Goal: Book appointment/travel/reservation

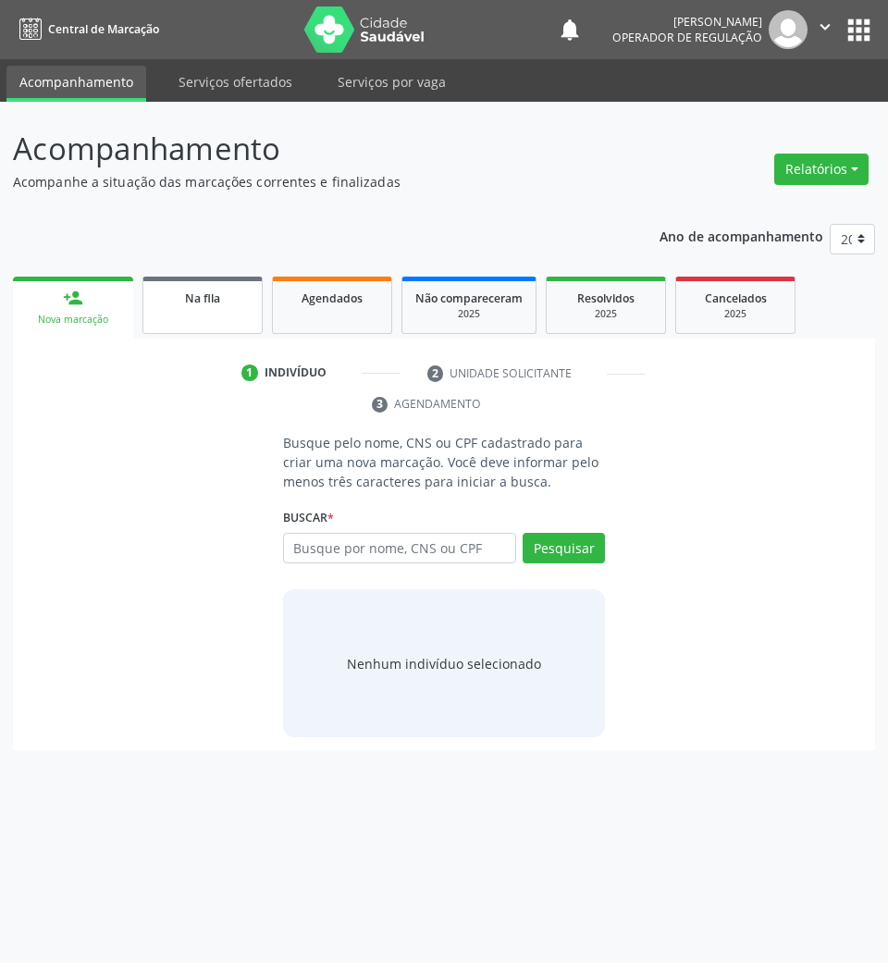
click at [187, 318] on link "Na fila" at bounding box center [202, 305] width 120 height 57
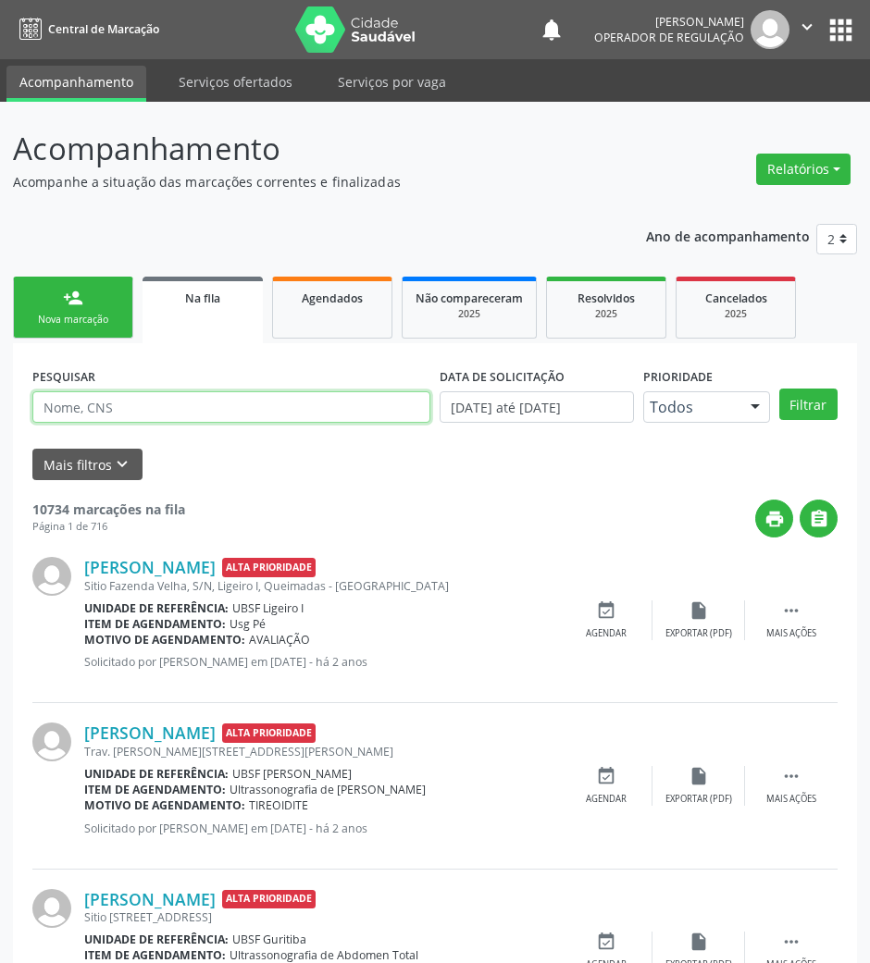
click at [175, 415] on input "text" at bounding box center [231, 406] width 398 height 31
paste input "[PERSON_NAME]"
click at [779, 389] on button "Filtrar" at bounding box center [808, 404] width 58 height 31
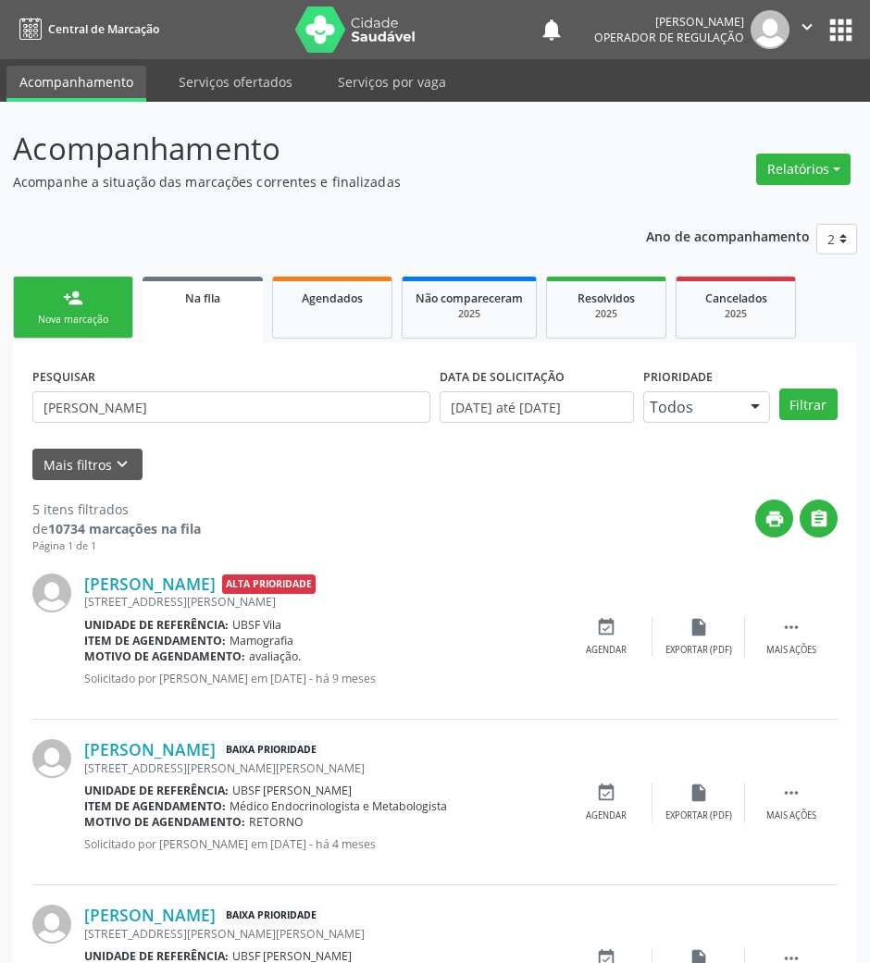
click at [594, 513] on div "print " at bounding box center [519, 527] width 637 height 55
click at [294, 397] on input "[PERSON_NAME]" at bounding box center [231, 406] width 398 height 31
click at [294, 396] on input "[PERSON_NAME]" at bounding box center [231, 406] width 398 height 31
type input "05319150423"
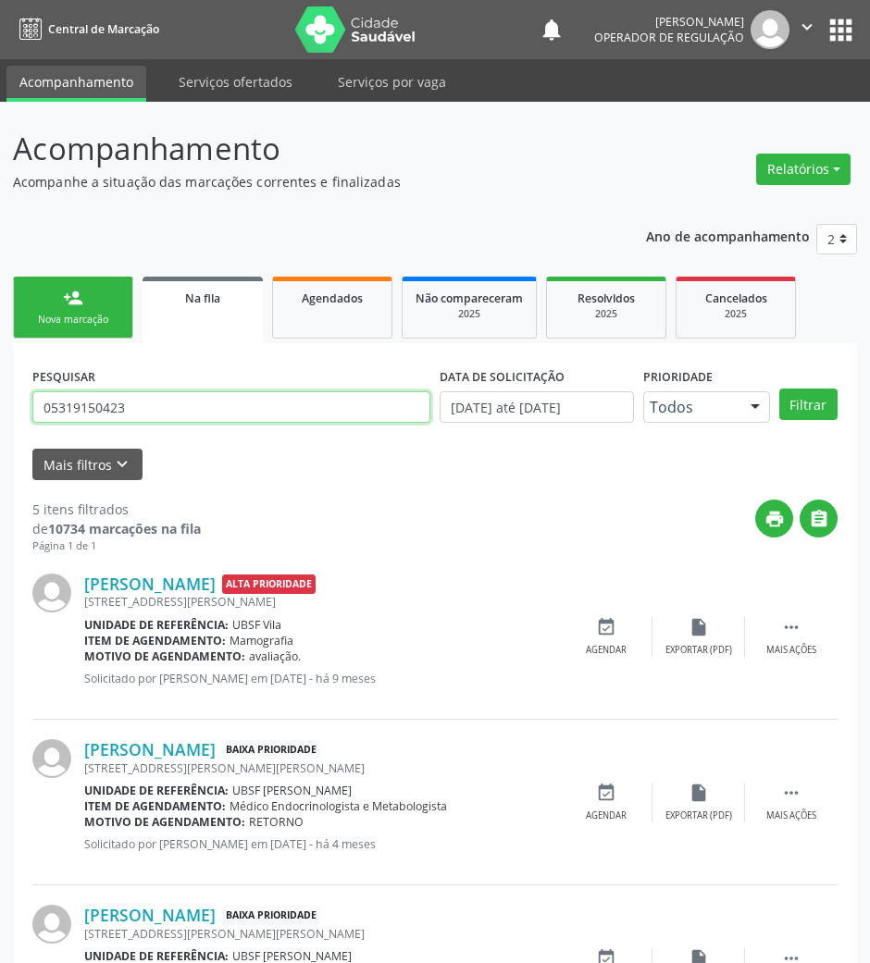
click at [779, 389] on button "Filtrar" at bounding box center [808, 404] width 58 height 31
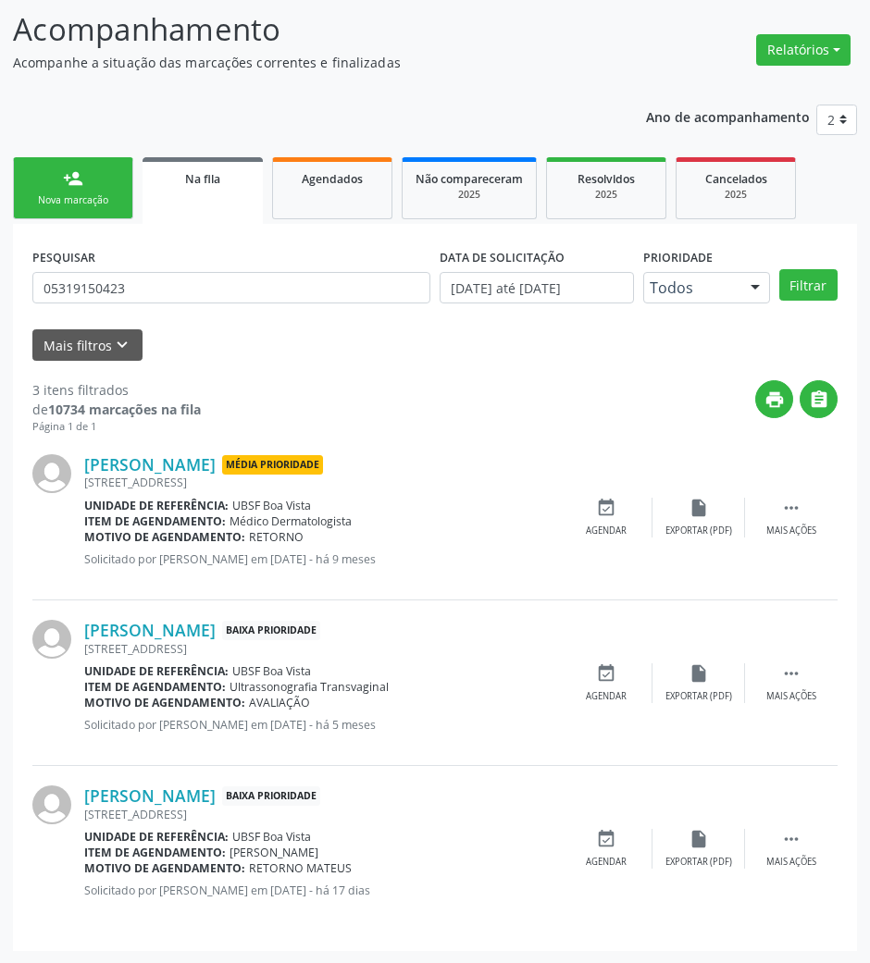
scroll to position [120, 0]
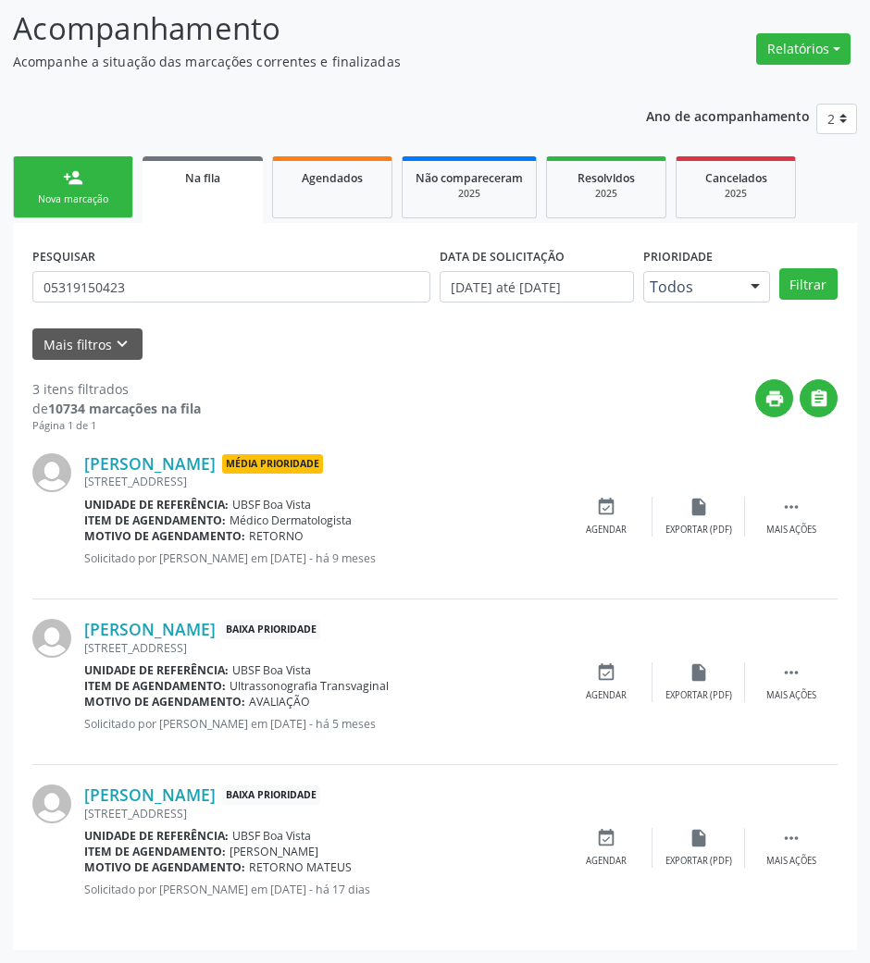
click at [239, 266] on div "PESQUISAR 05319150423" at bounding box center [231, 278] width 407 height 72
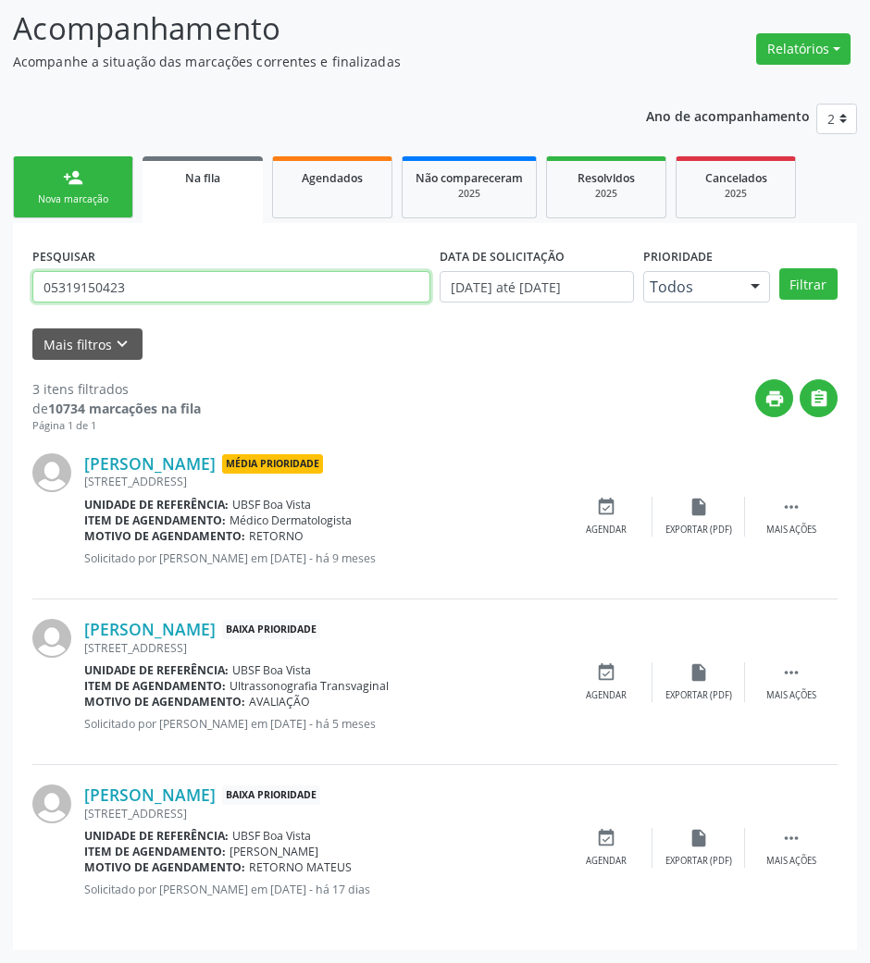
click at [248, 296] on input "05319150423" at bounding box center [231, 286] width 398 height 31
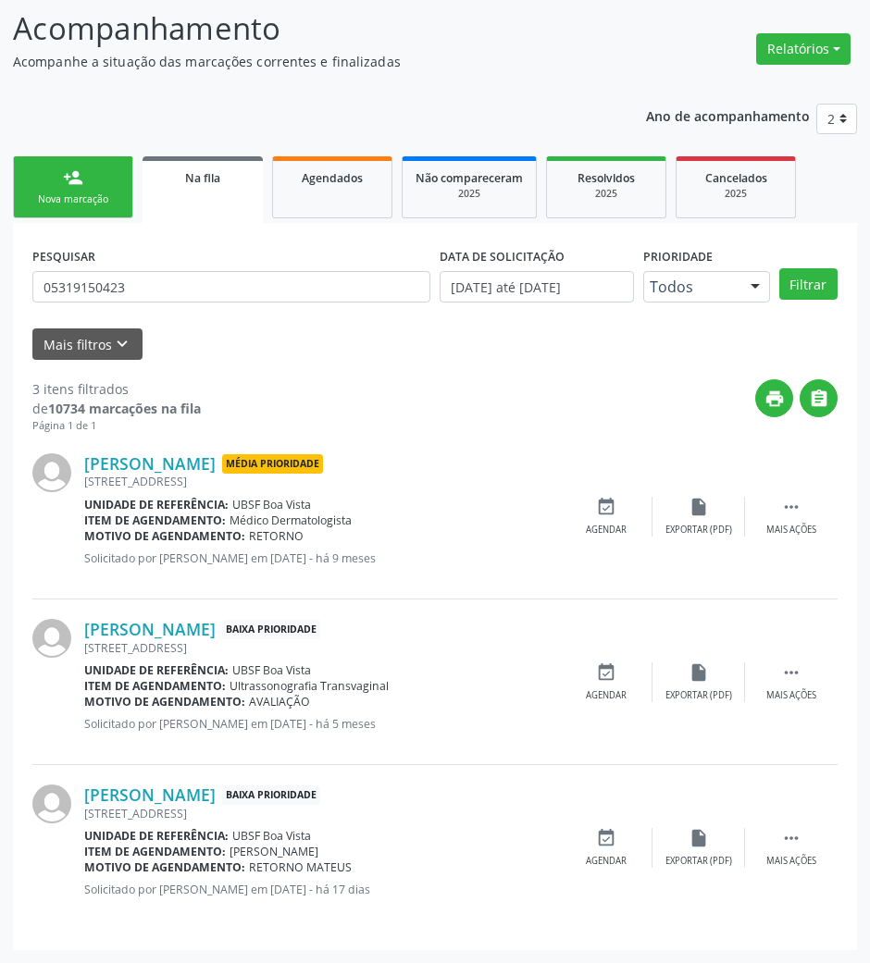
click at [476, 411] on div "print " at bounding box center [519, 406] width 637 height 55
click at [608, 690] on div "Agendar" at bounding box center [606, 695] width 41 height 13
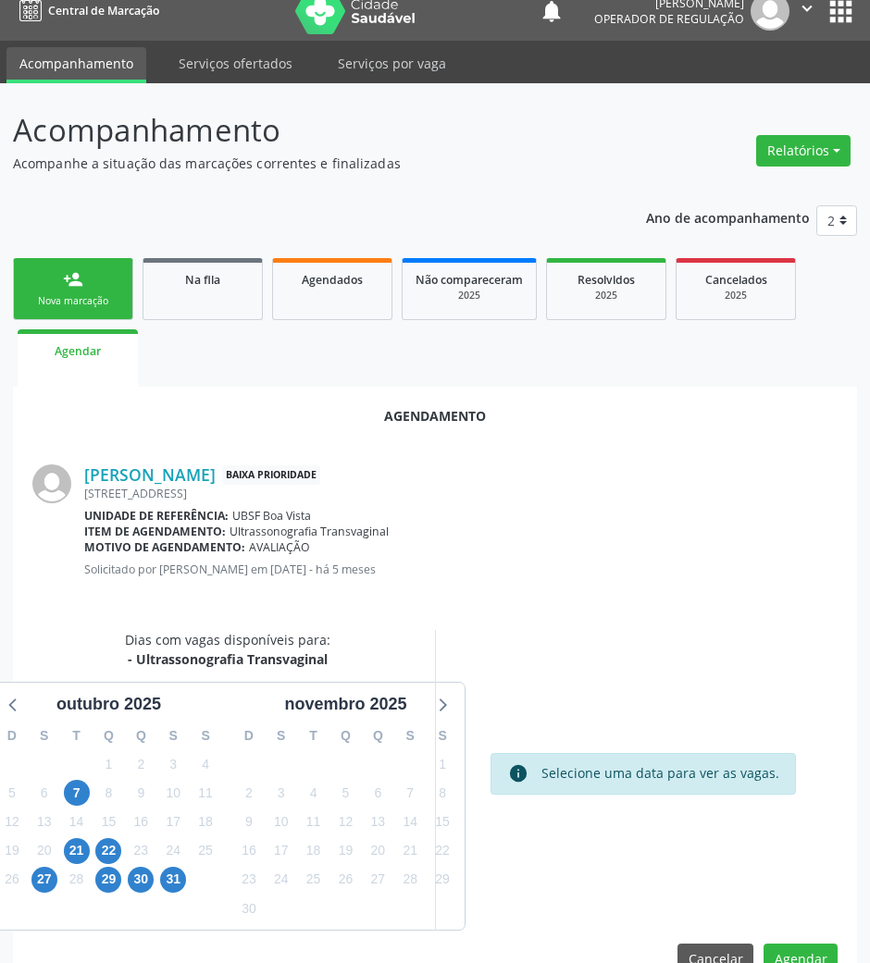
scroll to position [63, 0]
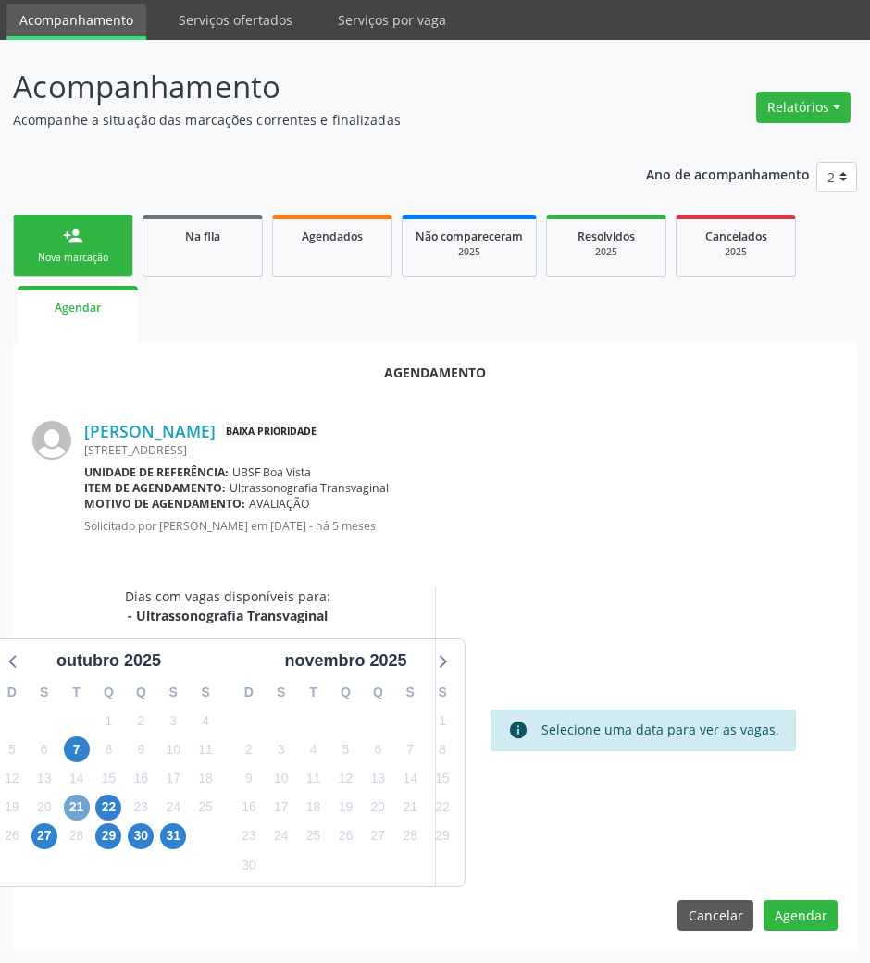
click at [80, 803] on span "21" at bounding box center [77, 808] width 26 height 26
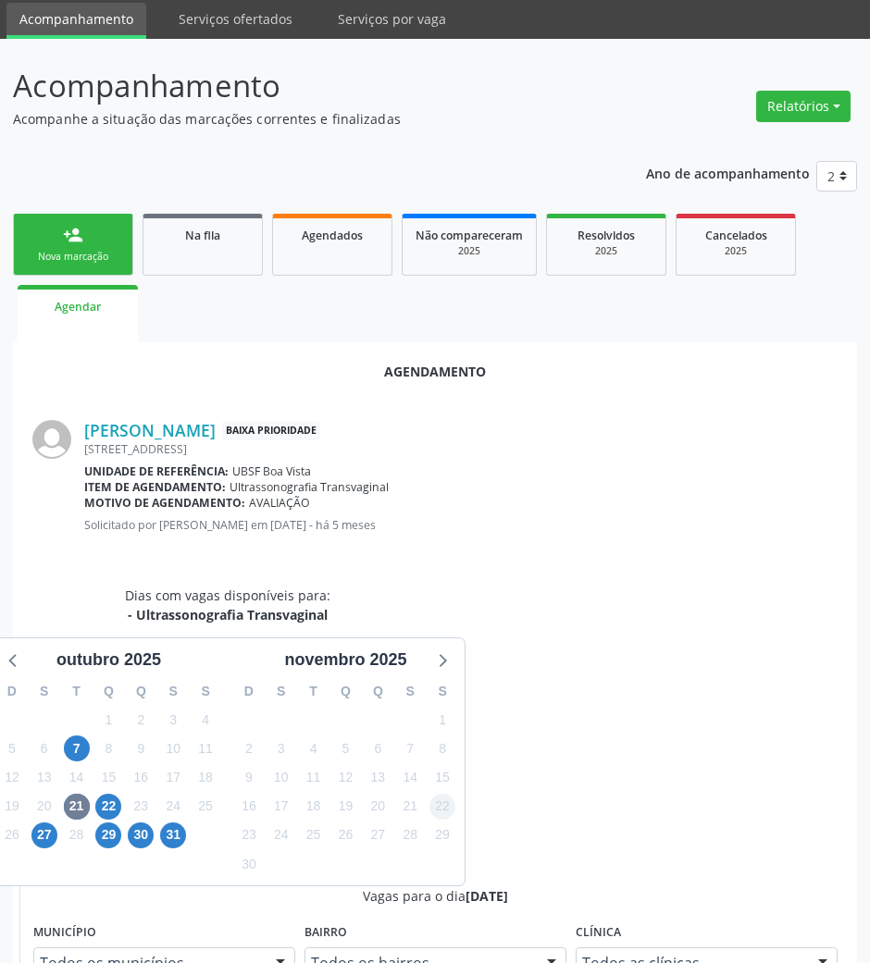
drag, startPoint x: 540, startPoint y: 900, endPoint x: 449, endPoint y: 807, distance: 130.9
radio input "true"
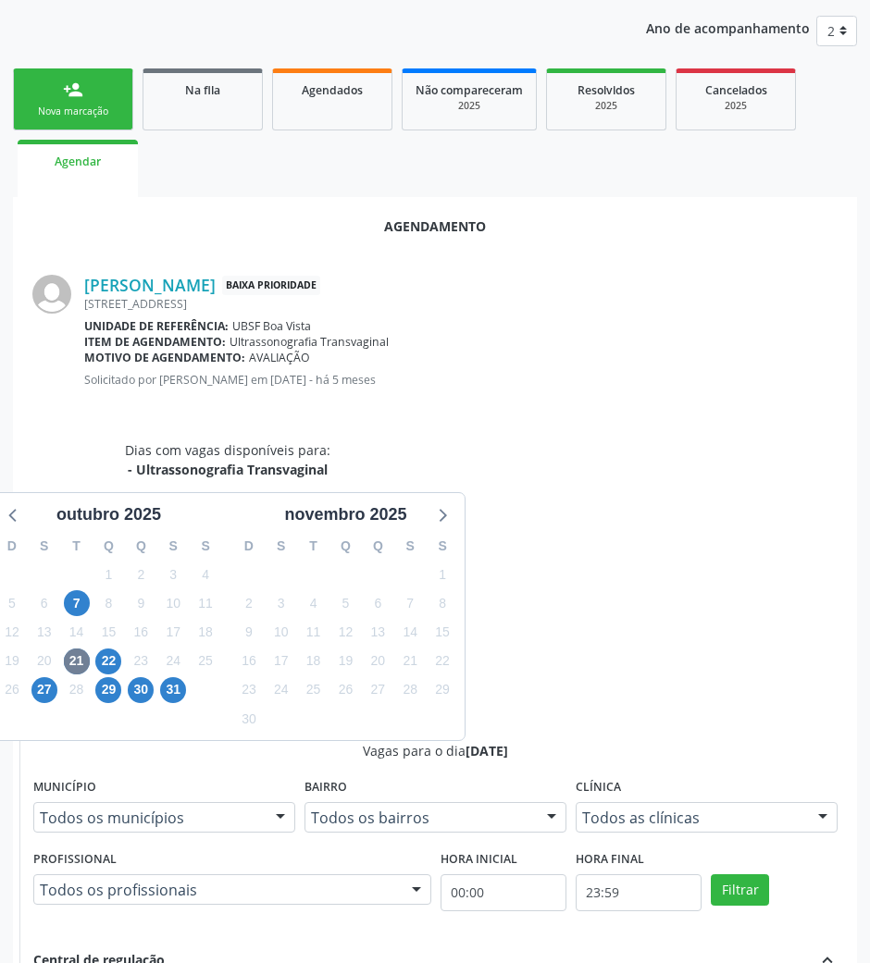
scroll to position [372, 0]
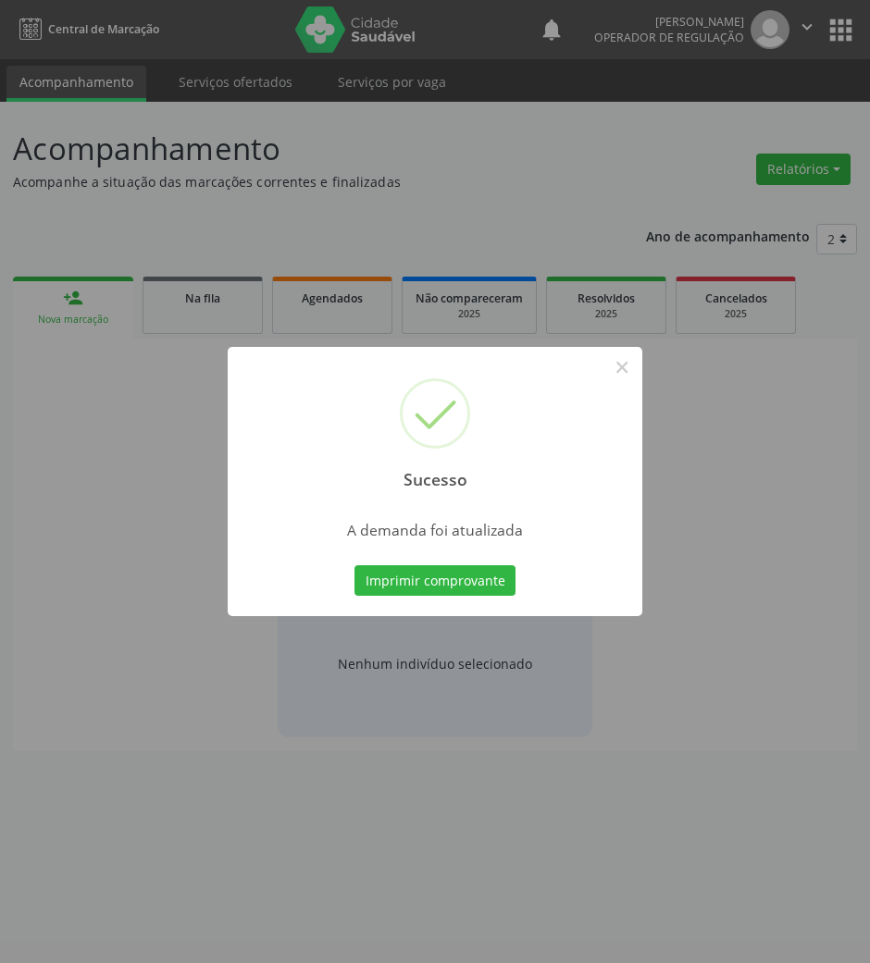
scroll to position [0, 0]
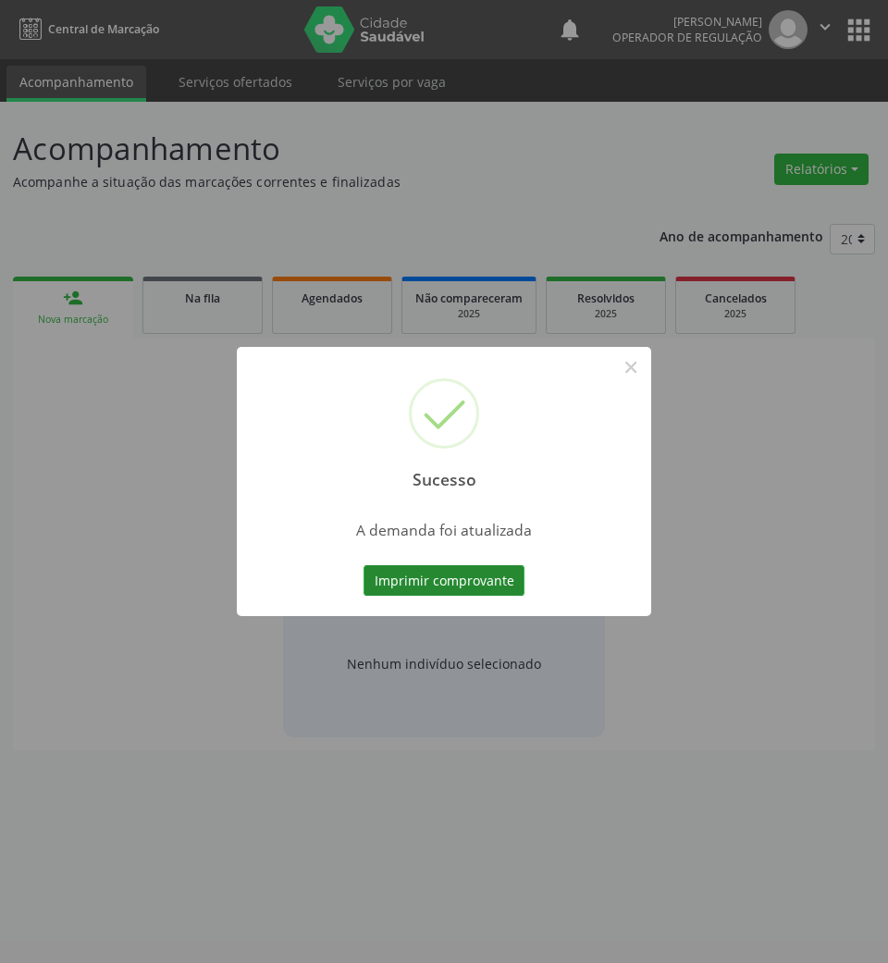
click at [403, 588] on button "Imprimir comprovante" at bounding box center [444, 580] width 161 height 31
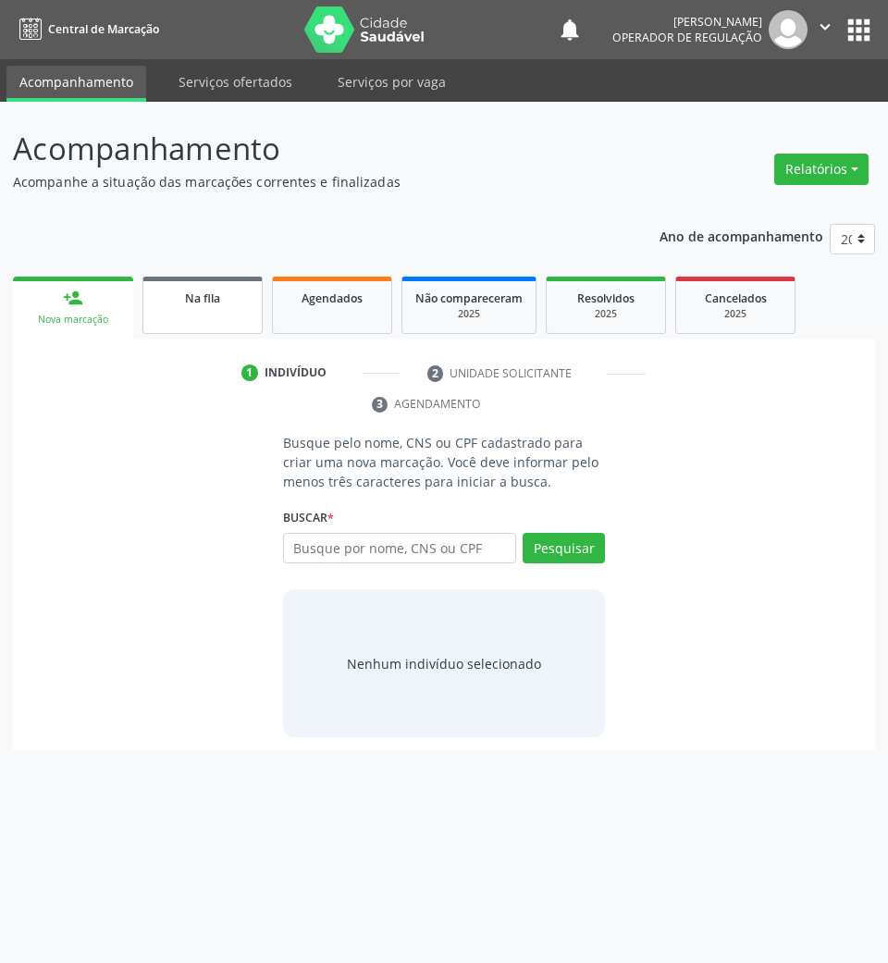
click at [222, 305] on div "Na fila" at bounding box center [202, 297] width 93 height 19
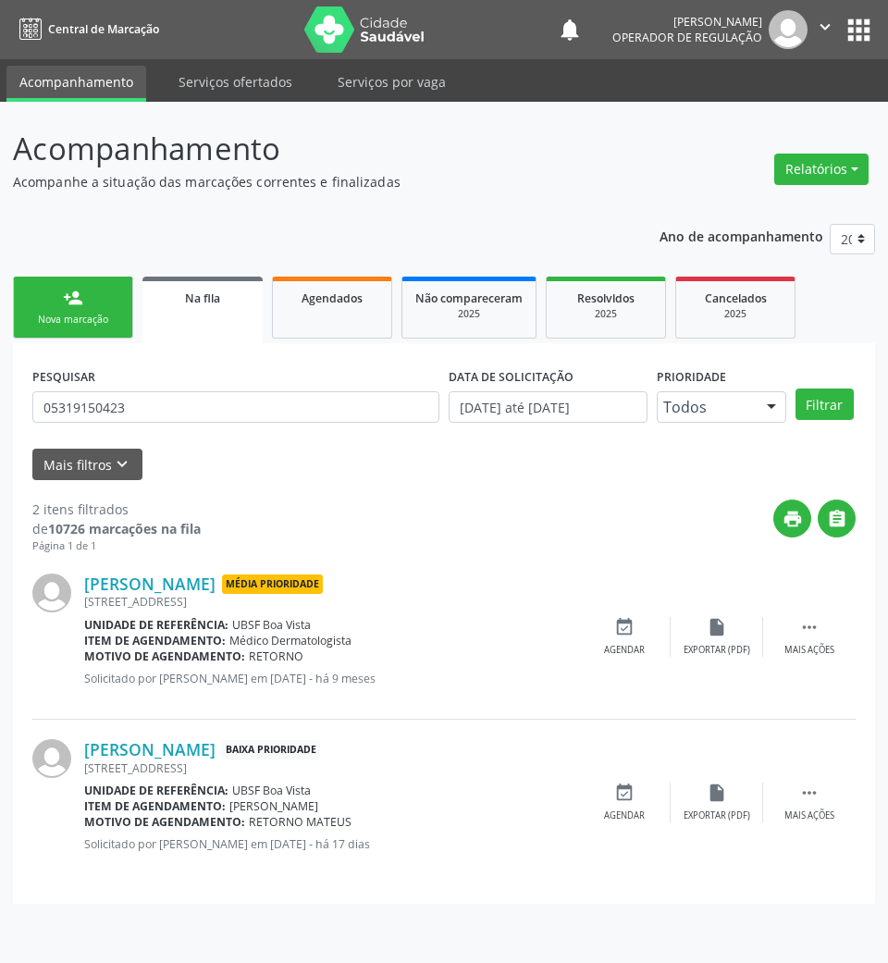
drag, startPoint x: 297, startPoint y: 424, endPoint x: 291, endPoint y: 412, distance: 13.7
click at [294, 422] on div "PESQUISAR 05319150423" at bounding box center [236, 399] width 416 height 72
click at [291, 412] on input "05319150423" at bounding box center [235, 406] width 407 height 31
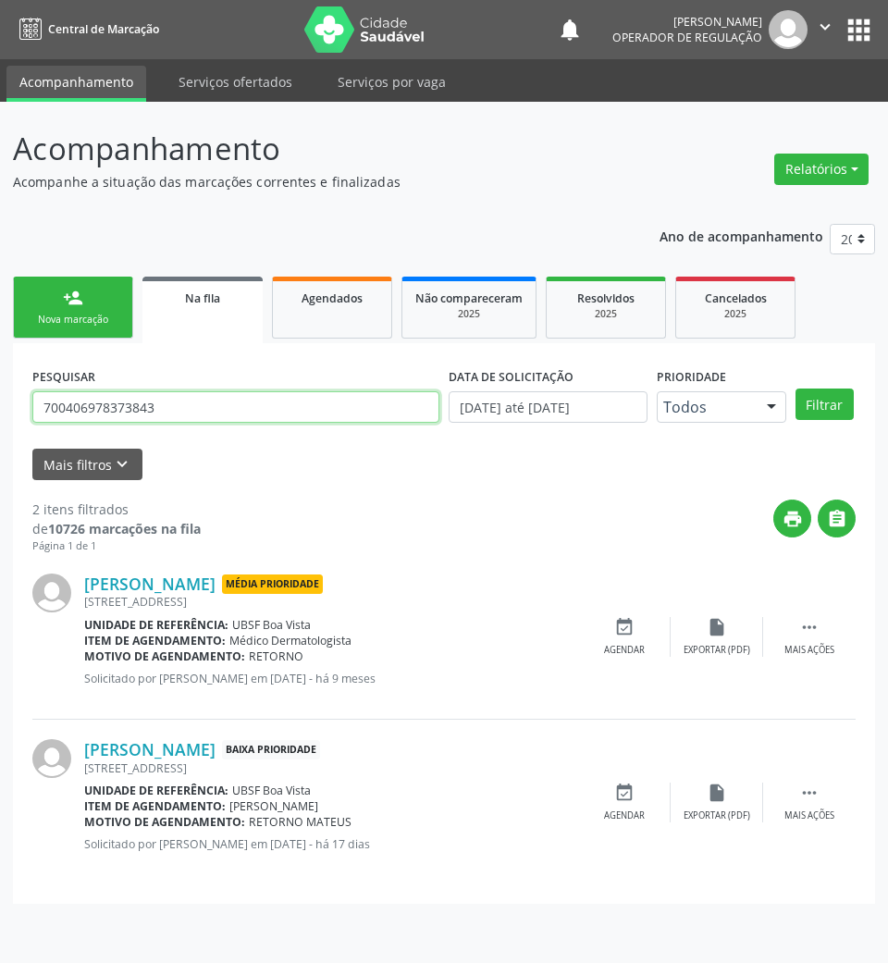
type input "700406978373843"
click at [796, 389] on button "Filtrar" at bounding box center [825, 404] width 58 height 31
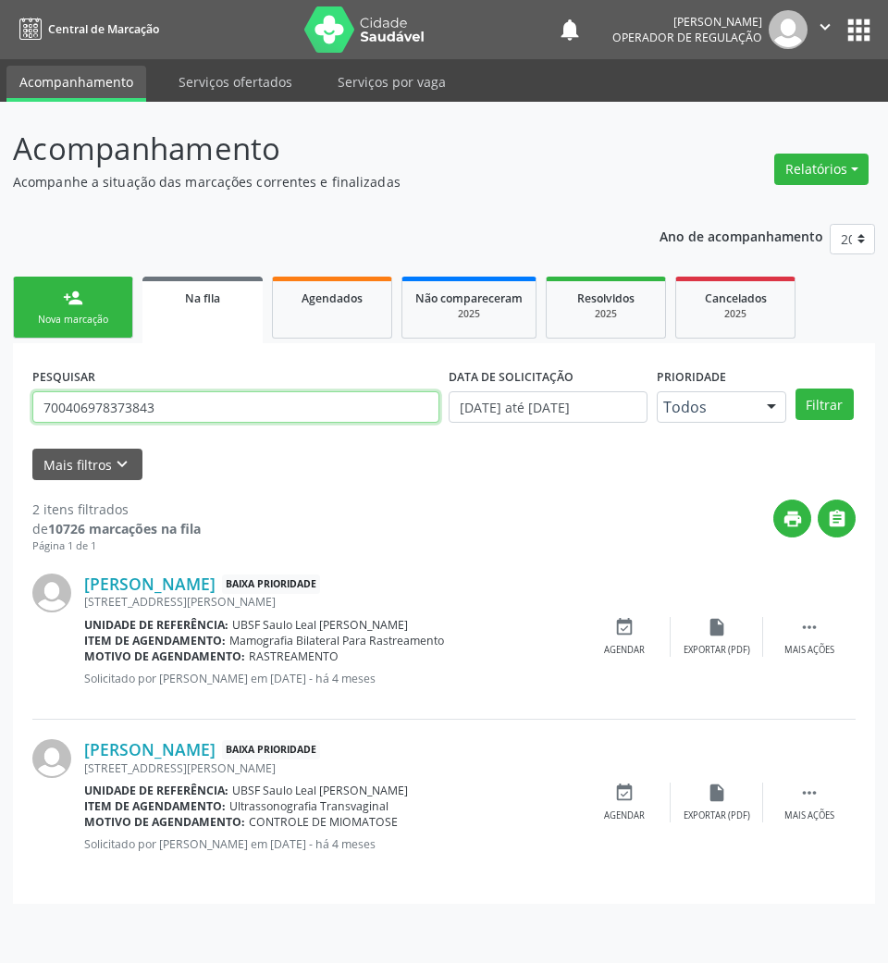
click at [276, 402] on input "700406978373843" at bounding box center [235, 406] width 407 height 31
click at [276, 403] on input "700406978373843" at bounding box center [235, 406] width 407 height 31
click at [641, 818] on div "Agendar" at bounding box center [624, 816] width 41 height 13
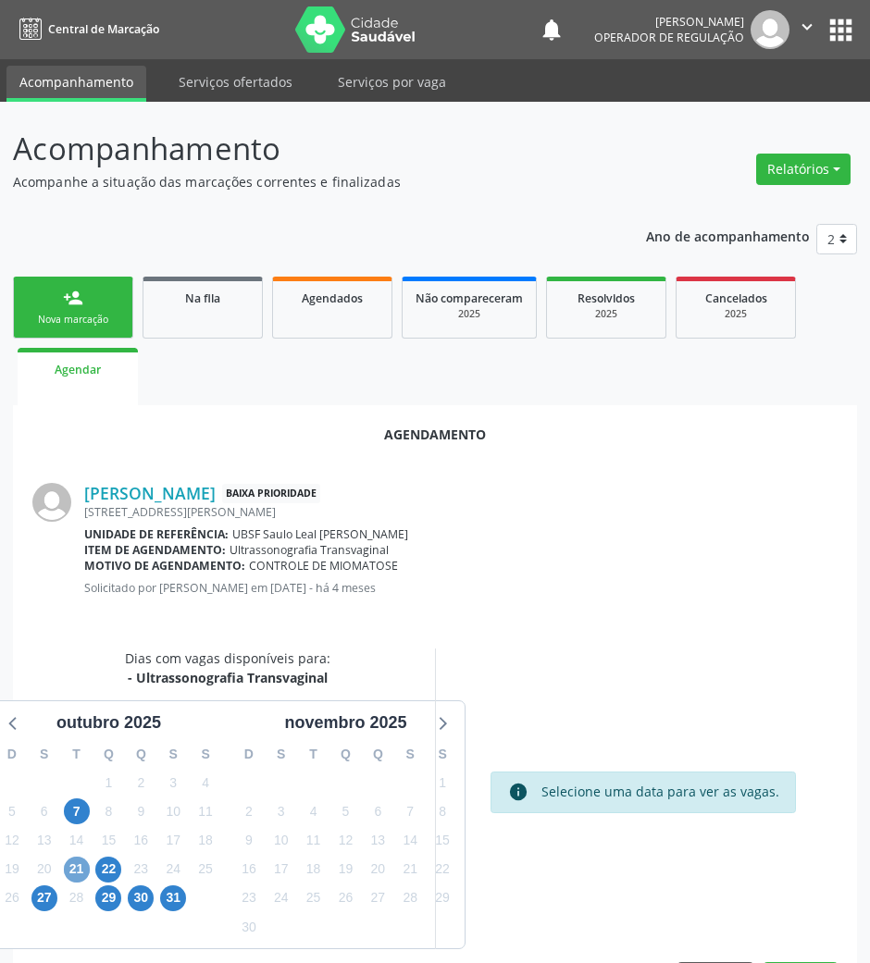
click at [78, 863] on span "21" at bounding box center [77, 870] width 26 height 26
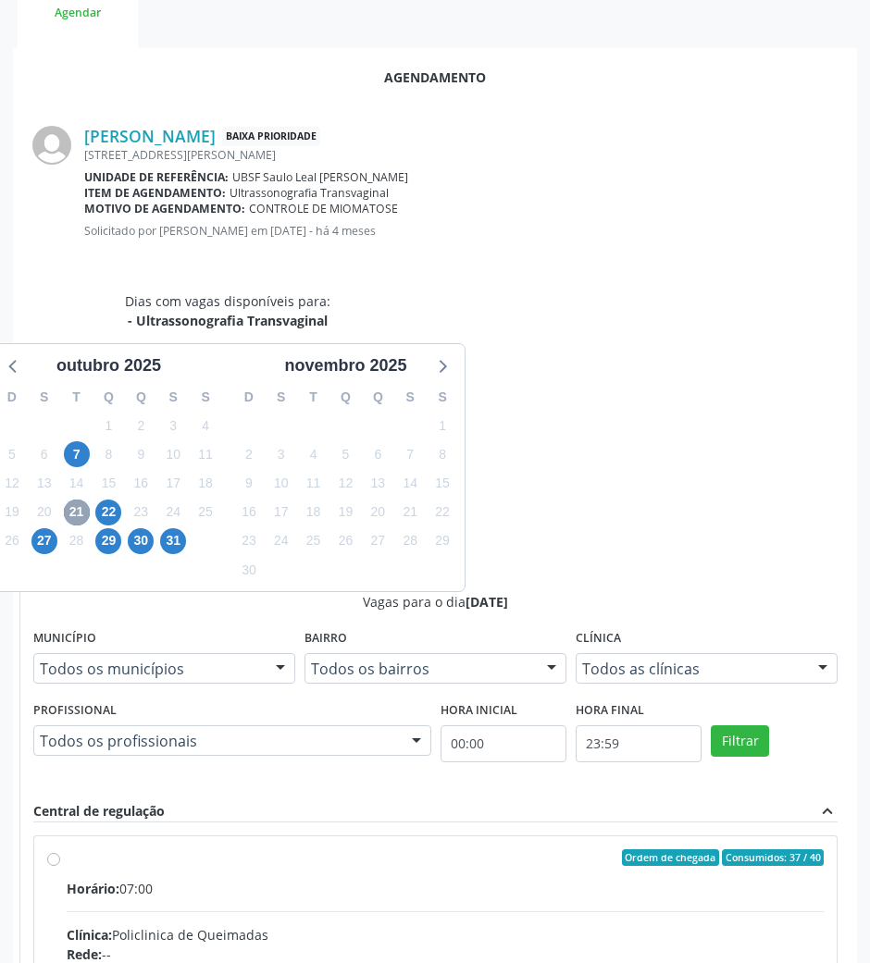
scroll to position [372, 0]
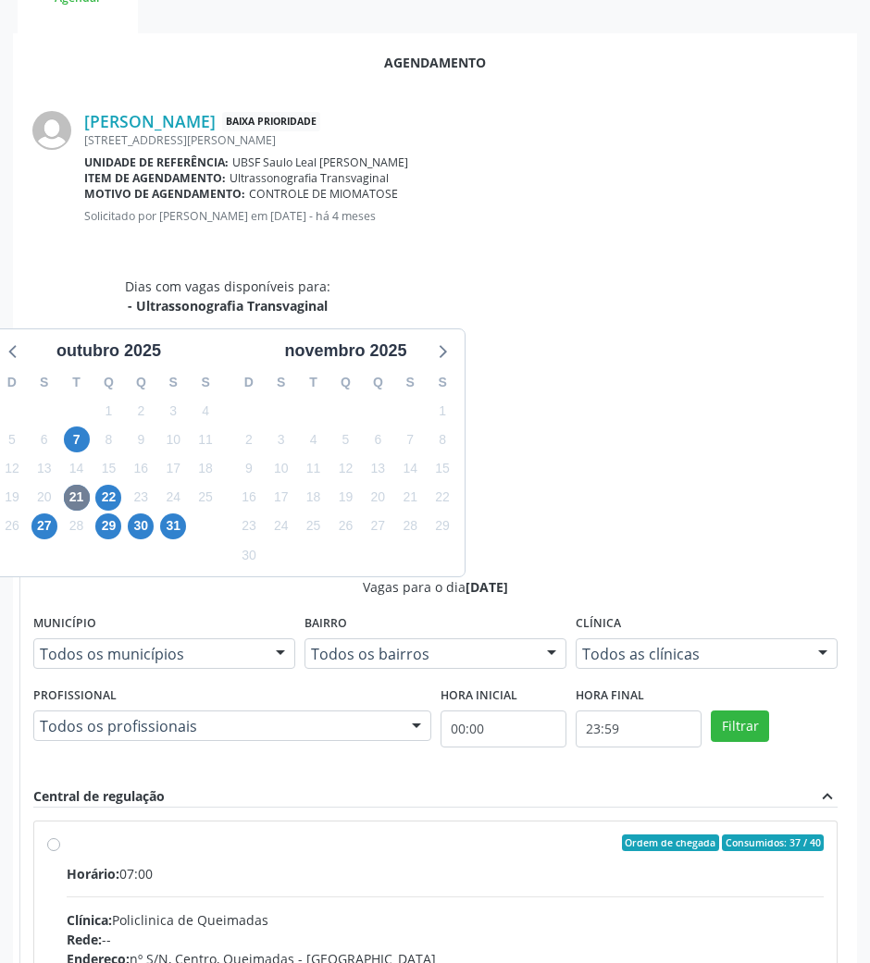
click at [60, 835] on input "Ordem de chegada Consumidos: 37 / 40 Horário: 07:00 Clínica: Policlinica de Que…" at bounding box center [53, 843] width 13 height 17
radio input "true"
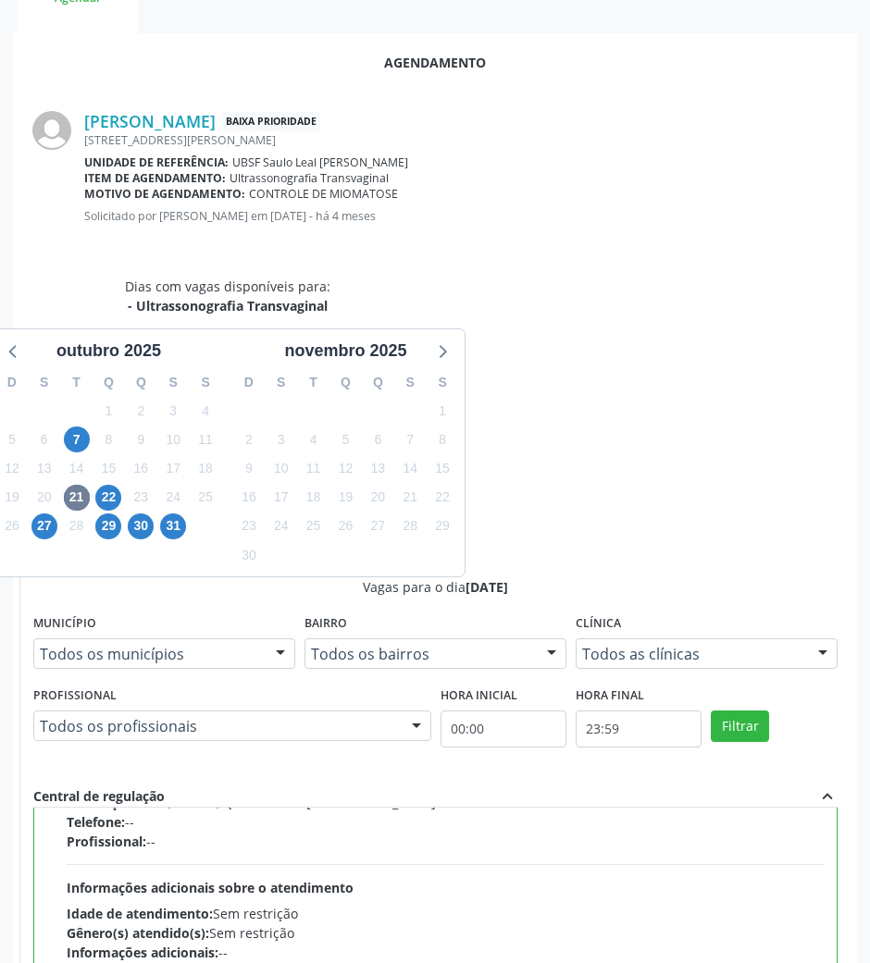
scroll to position [419, 0]
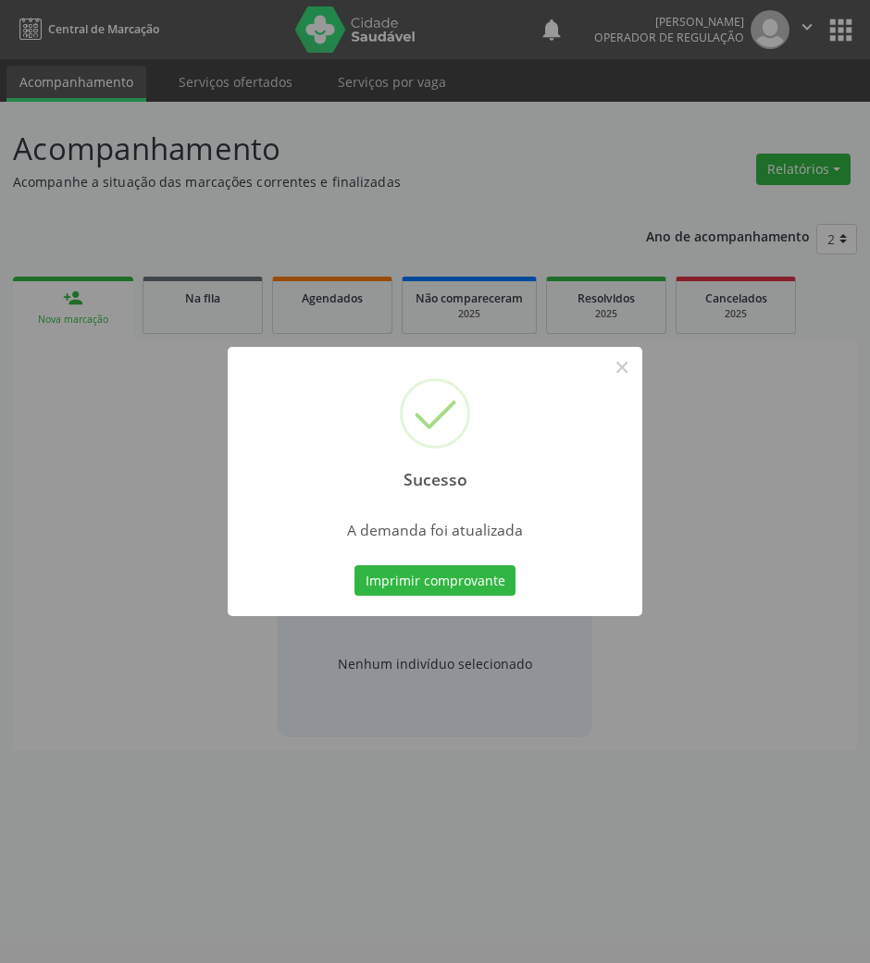
scroll to position [0, 0]
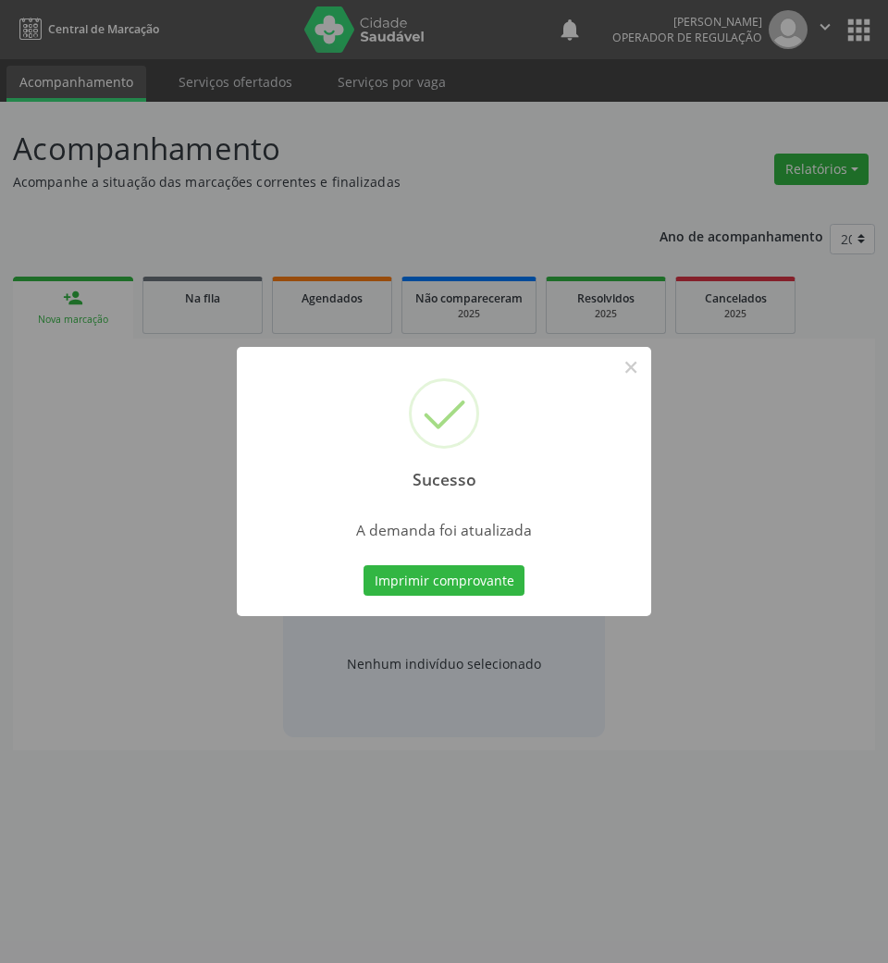
click at [402, 551] on div "Sucesso × A demanda foi atualizada Imprimir comprovante Cancel" at bounding box center [444, 482] width 415 height 270
click at [415, 571] on button "Imprimir comprovante" at bounding box center [444, 580] width 161 height 31
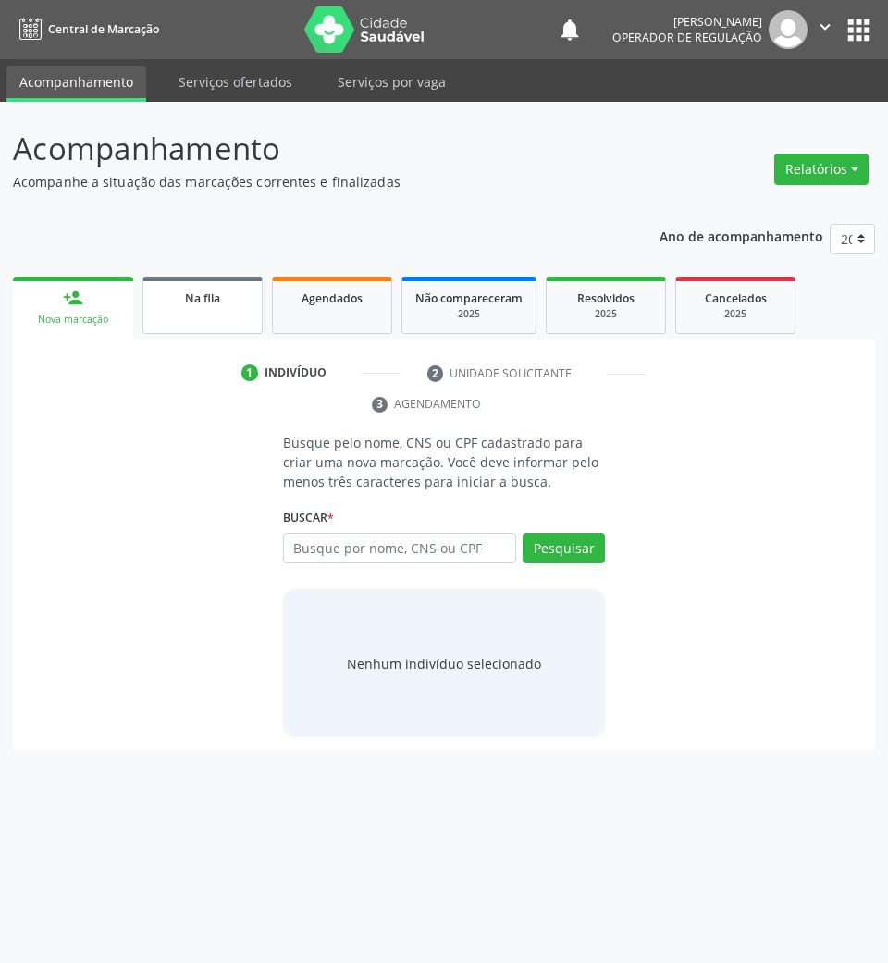
click at [204, 312] on link "Na fila" at bounding box center [202, 305] width 120 height 57
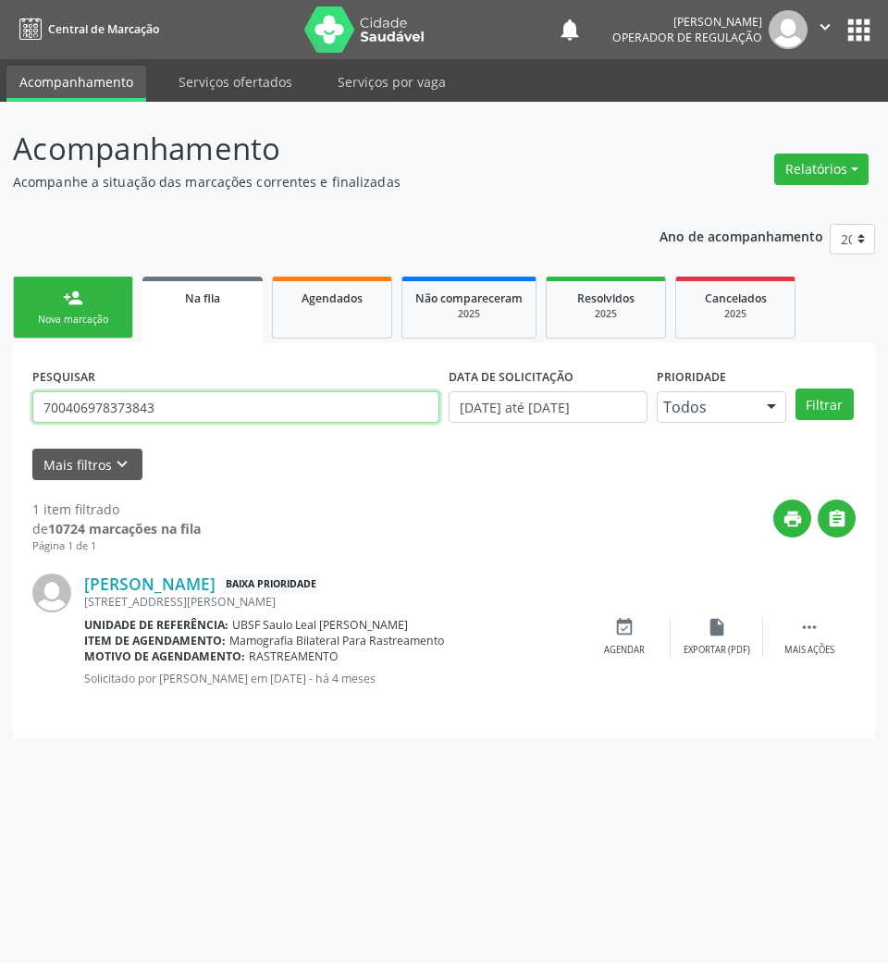
click at [204, 403] on input "700406978373843" at bounding box center [235, 406] width 407 height 31
type input "01036611400"
click at [796, 389] on button "Filtrar" at bounding box center [825, 404] width 58 height 31
click at [204, 403] on input "01036611400" at bounding box center [235, 406] width 407 height 31
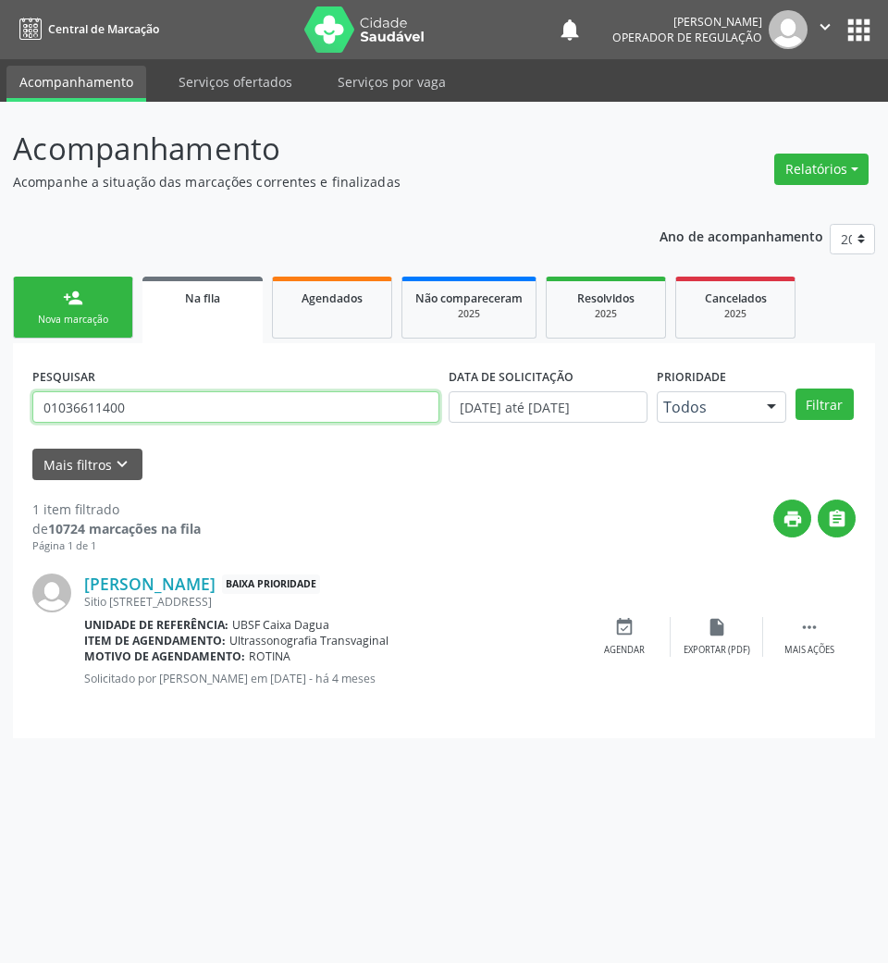
click at [204, 403] on input "01036611400" at bounding box center [235, 406] width 407 height 31
click at [612, 648] on div "Agendar" at bounding box center [624, 650] width 41 height 13
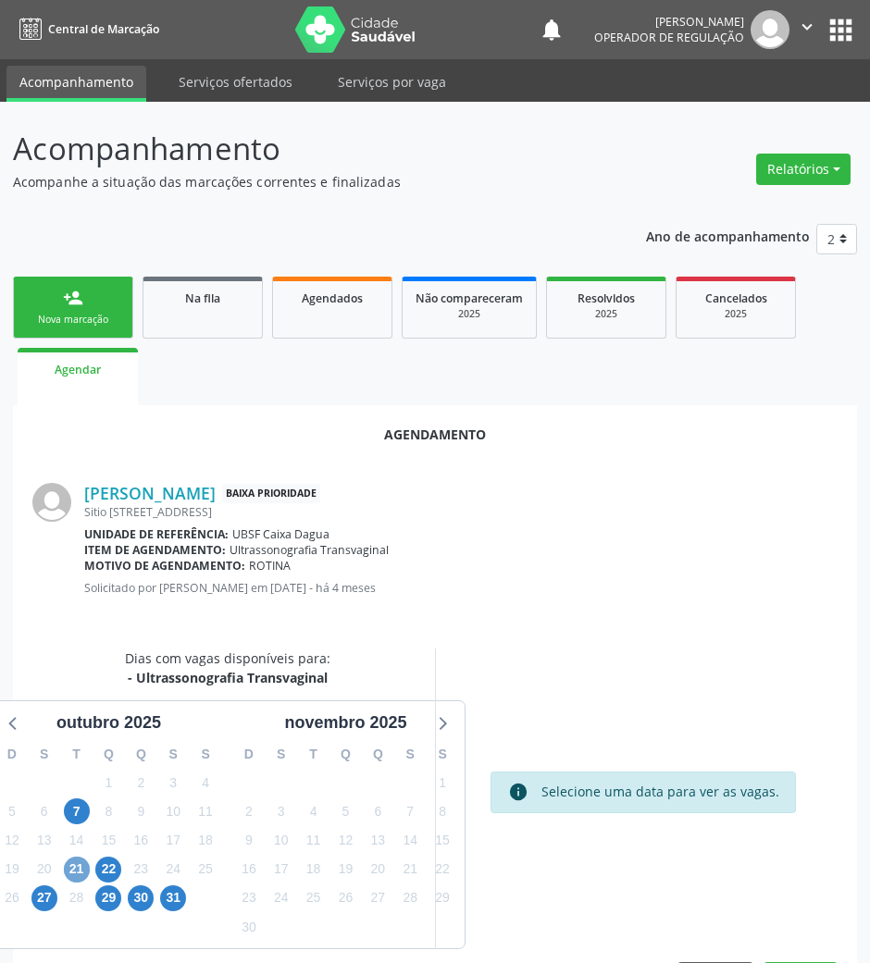
click at [75, 857] on span "21" at bounding box center [77, 870] width 26 height 26
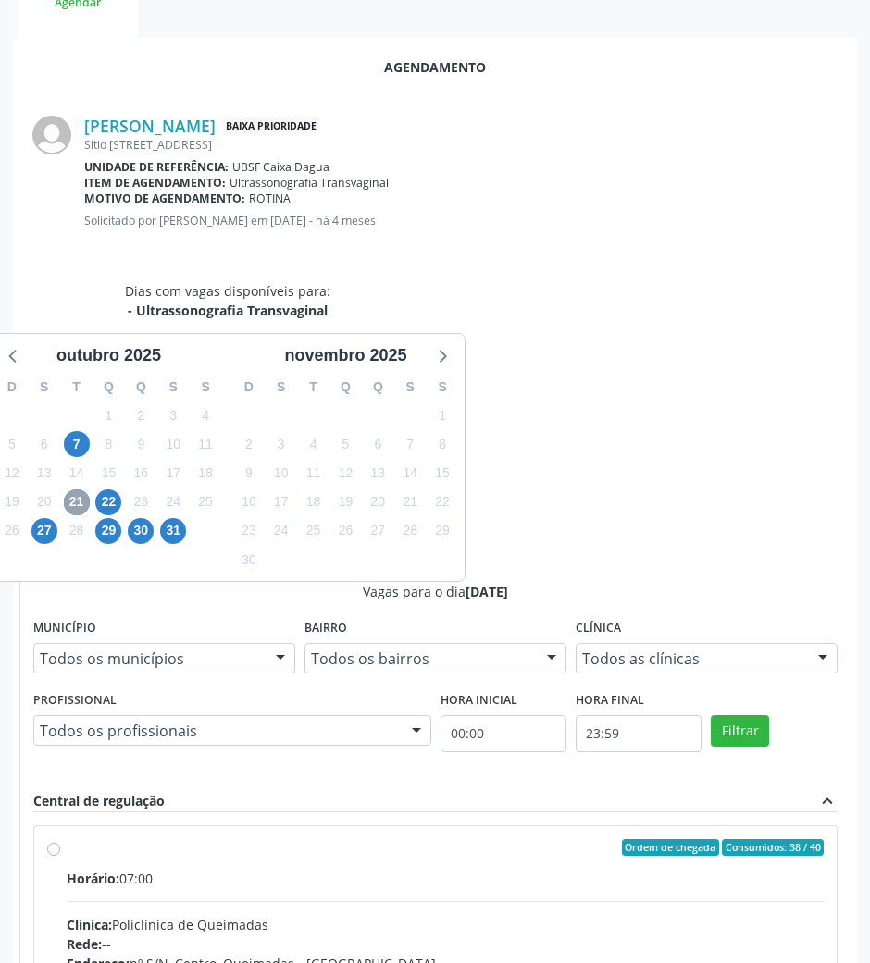
scroll to position [372, 0]
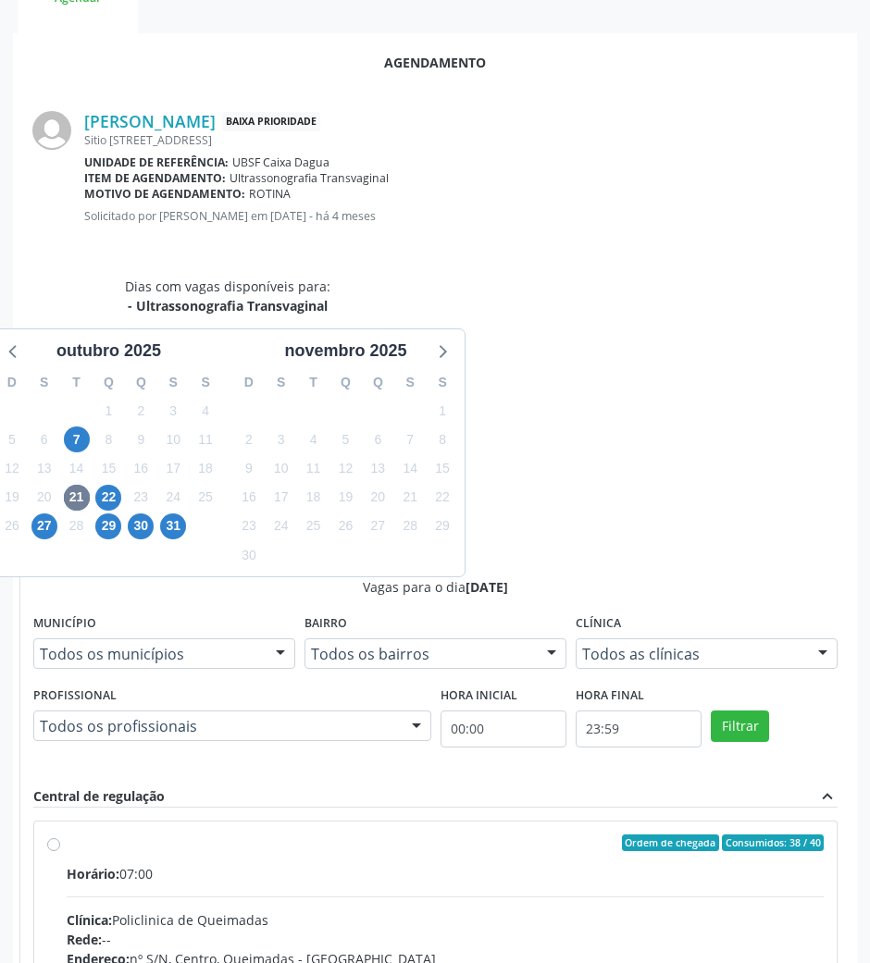
drag, startPoint x: 692, startPoint y: 700, endPoint x: 644, endPoint y: 701, distance: 48.1
click at [60, 835] on input "Ordem de chegada Consumidos: 38 / 40 Horário: 07:00 Clínica: Policlinica de Que…" at bounding box center [53, 843] width 13 height 17
radio input "true"
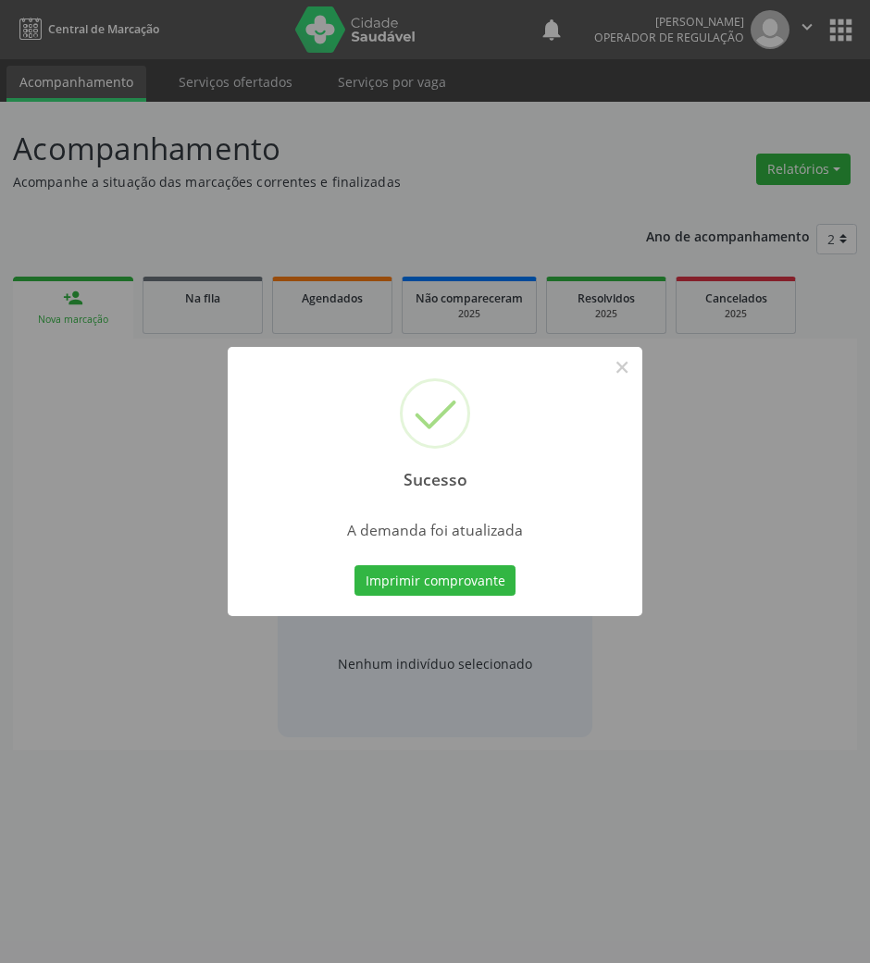
scroll to position [0, 0]
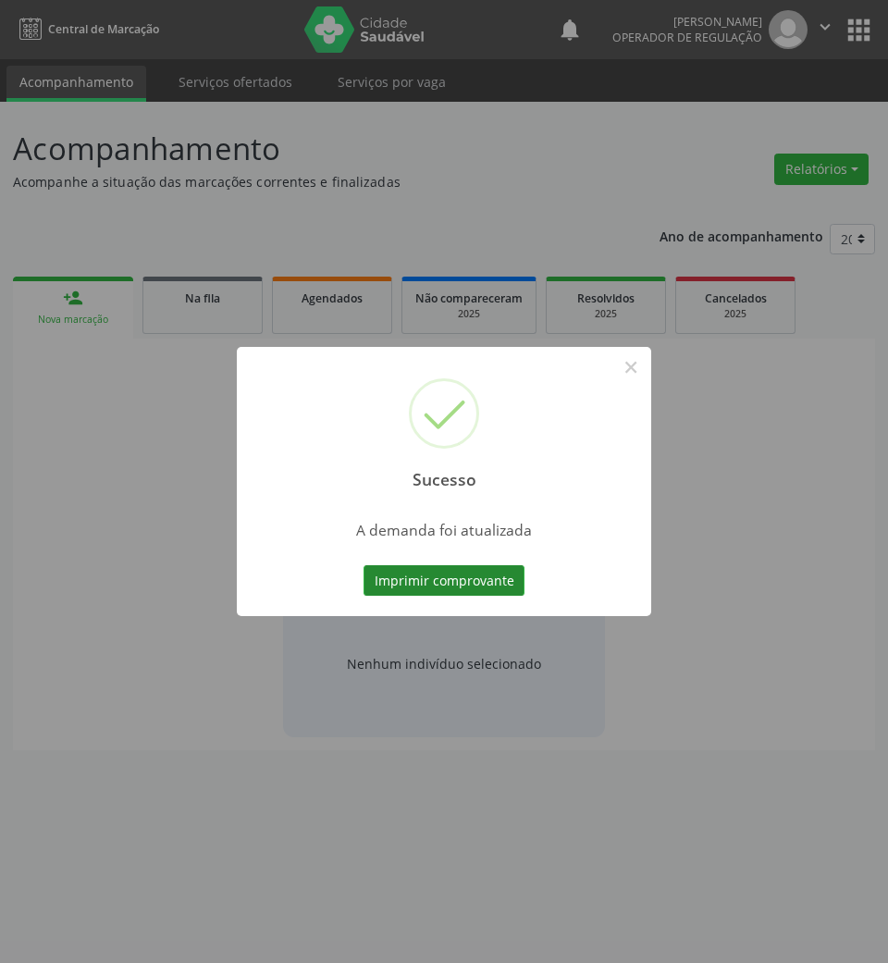
click at [464, 585] on button "Imprimir comprovante" at bounding box center [444, 580] width 161 height 31
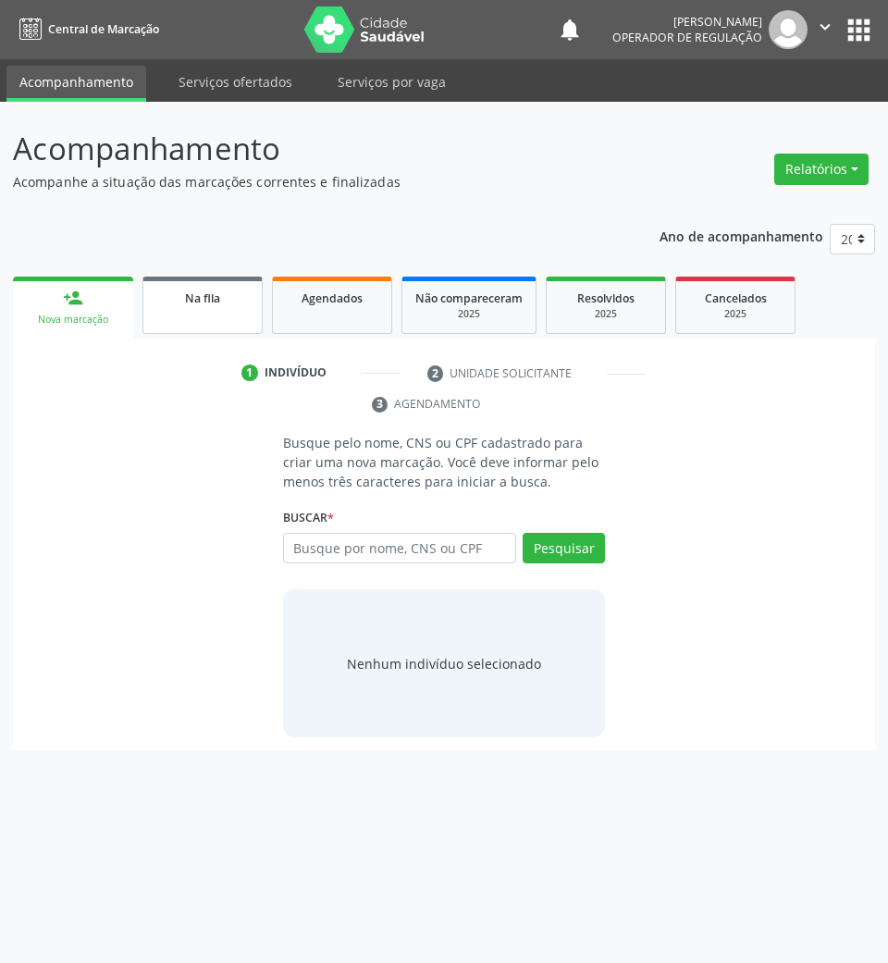
click at [229, 316] on link "Na fila" at bounding box center [202, 305] width 120 height 57
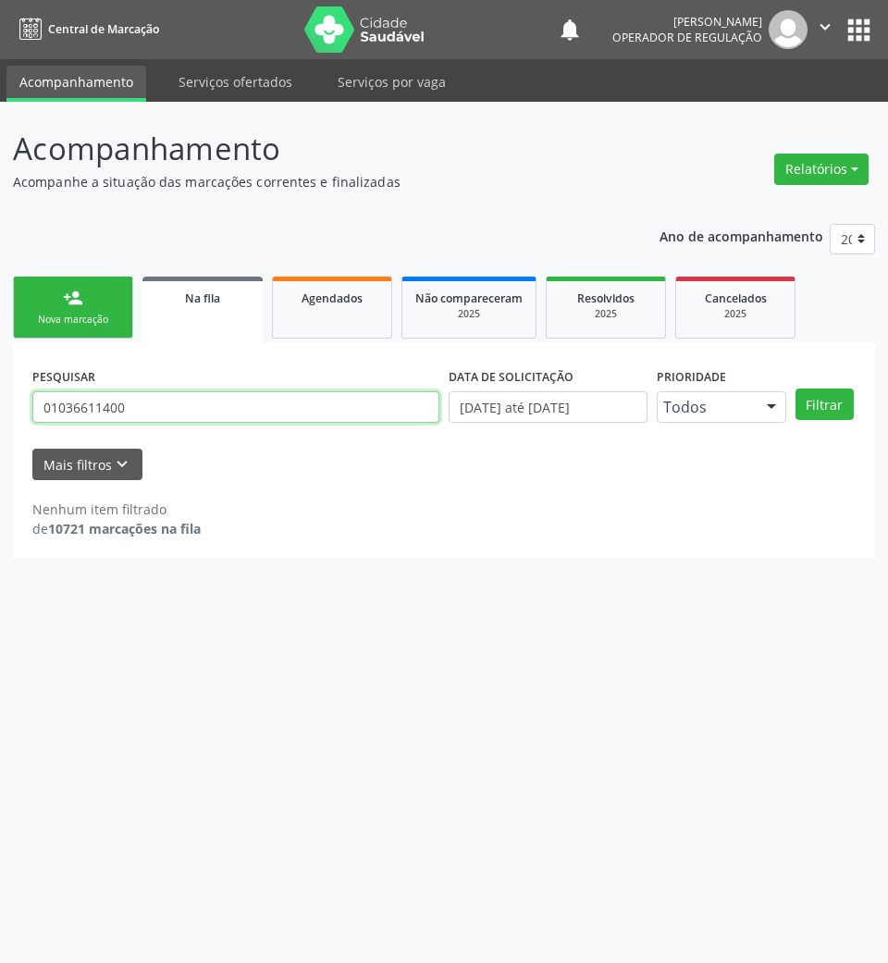
click at [122, 394] on input "01036611400" at bounding box center [235, 406] width 407 height 31
paste input "5110721475"
type input "05110721475"
click at [796, 389] on button "Filtrar" at bounding box center [825, 404] width 58 height 31
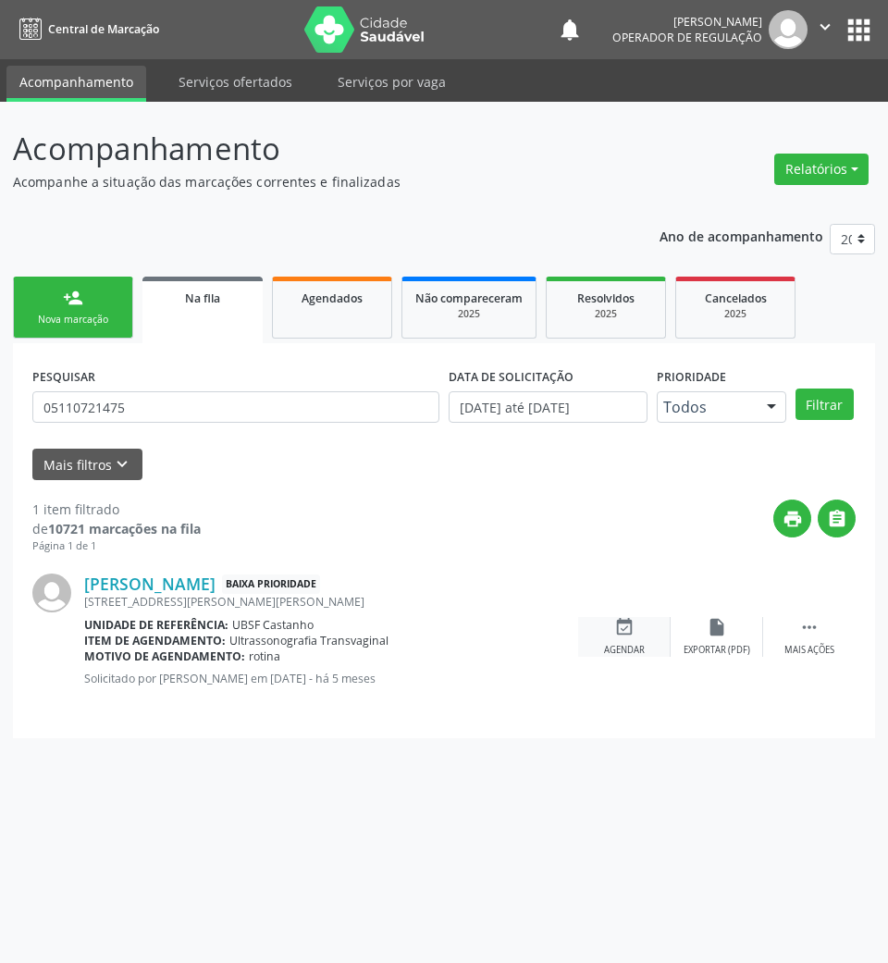
click at [638, 631] on div "event_available Agendar" at bounding box center [624, 637] width 93 height 40
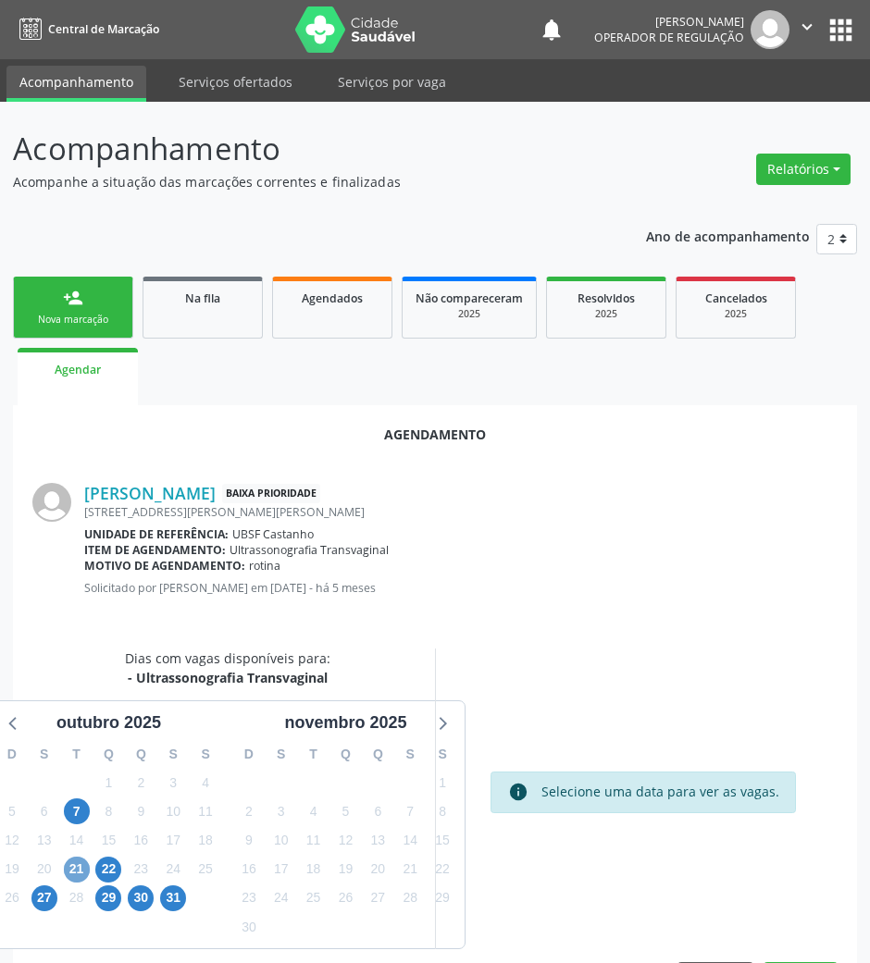
click at [82, 870] on span "21" at bounding box center [77, 870] width 26 height 26
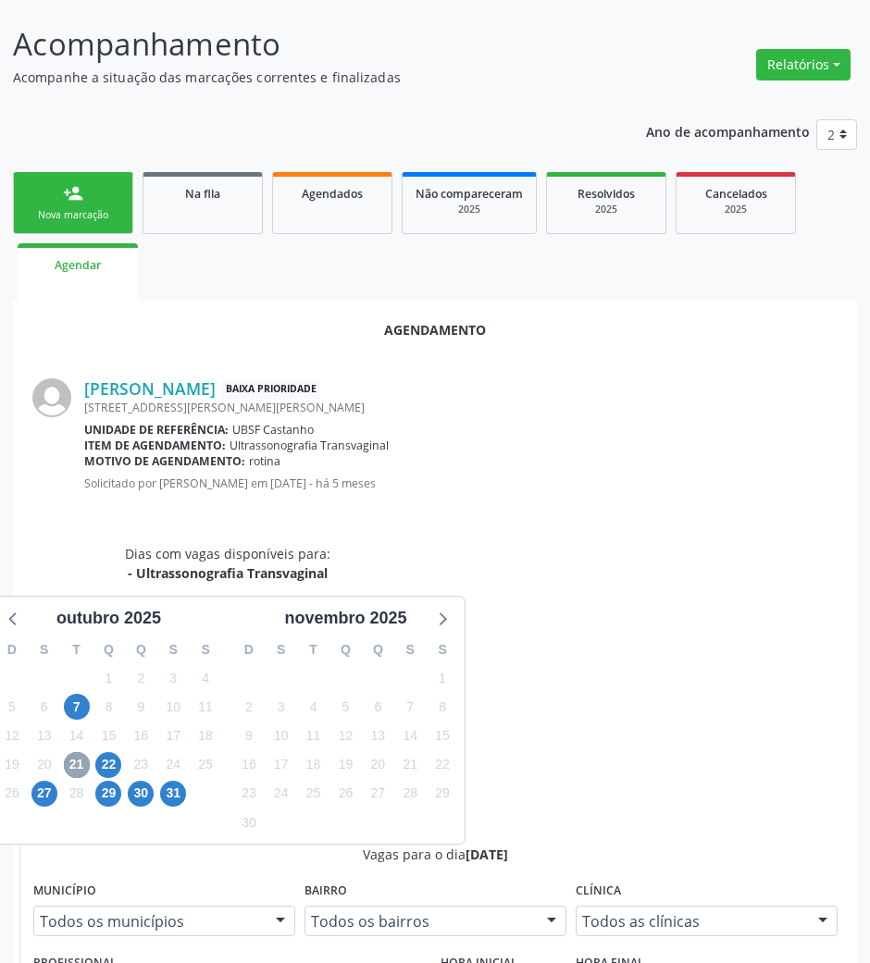
scroll to position [370, 0]
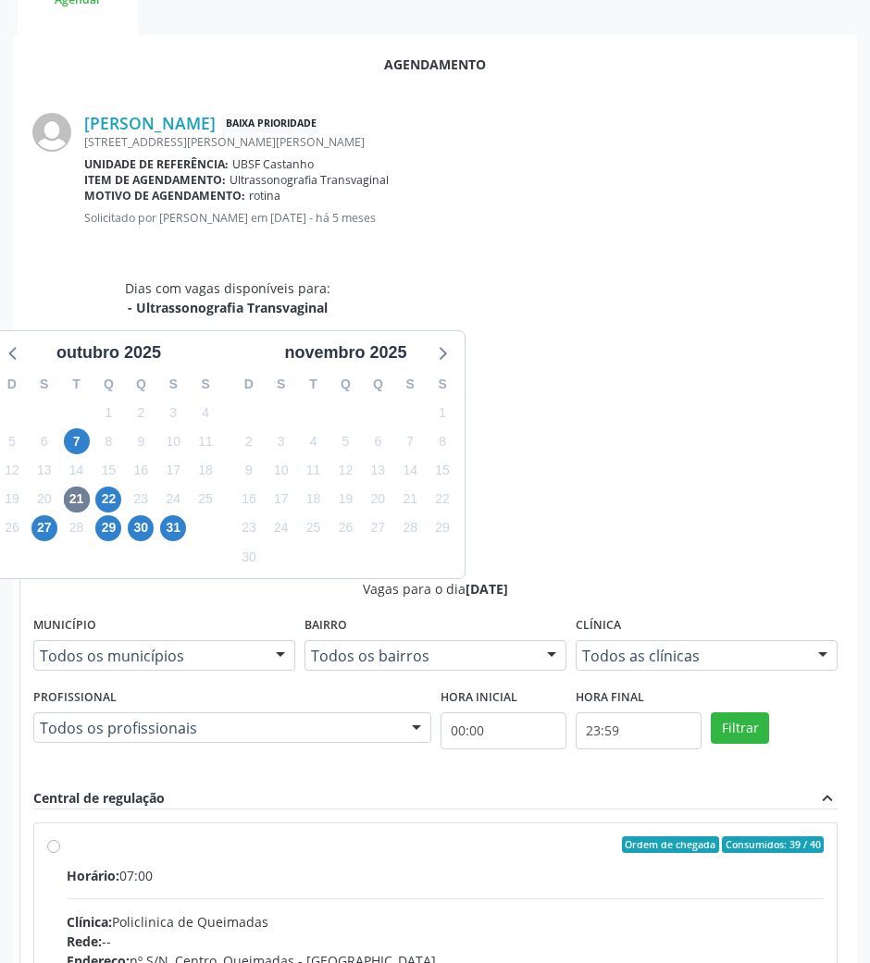
click at [60, 836] on input "Ordem de chegada Consumidos: 39 / 40 Horário: 07:00 Clínica: Policlinica de Que…" at bounding box center [53, 844] width 13 height 17
radio input "true"
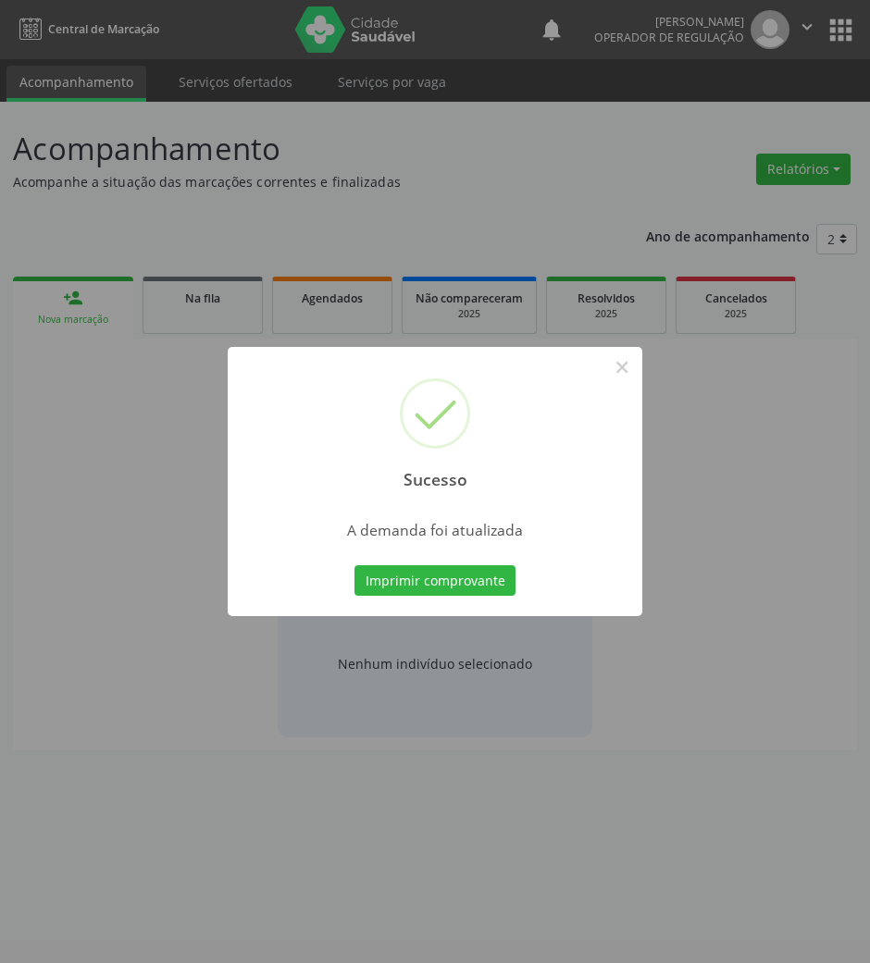
scroll to position [0, 0]
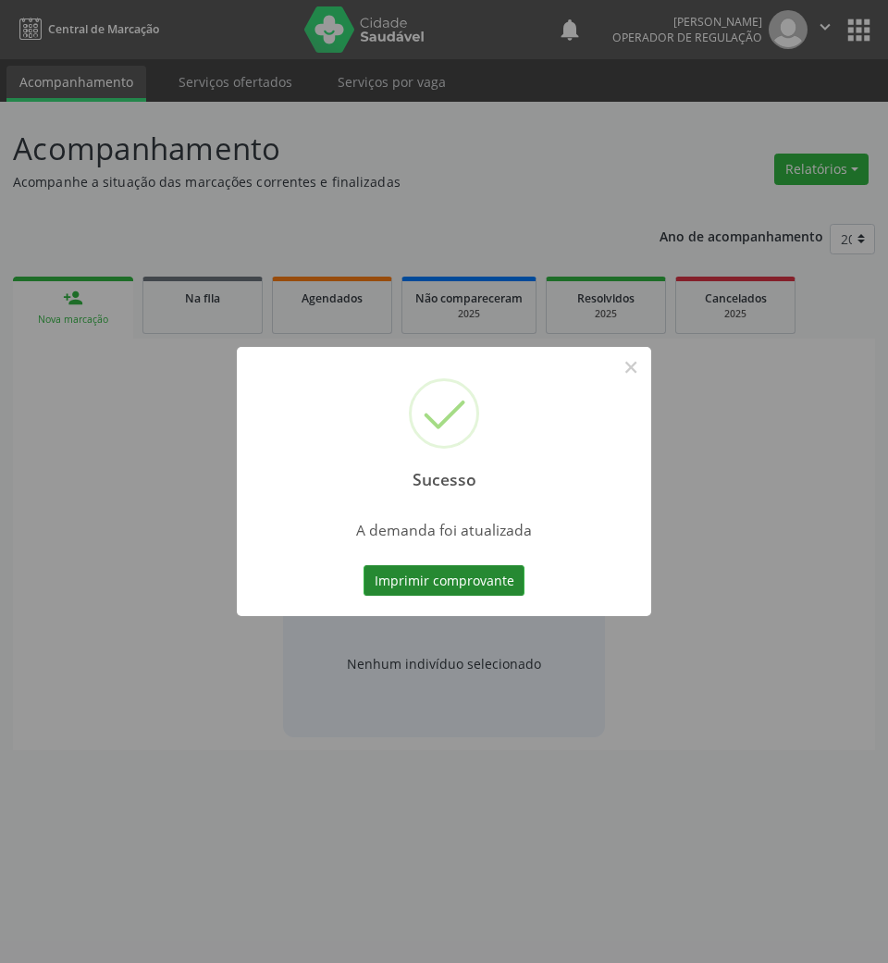
click at [505, 582] on button "Imprimir comprovante" at bounding box center [444, 580] width 161 height 31
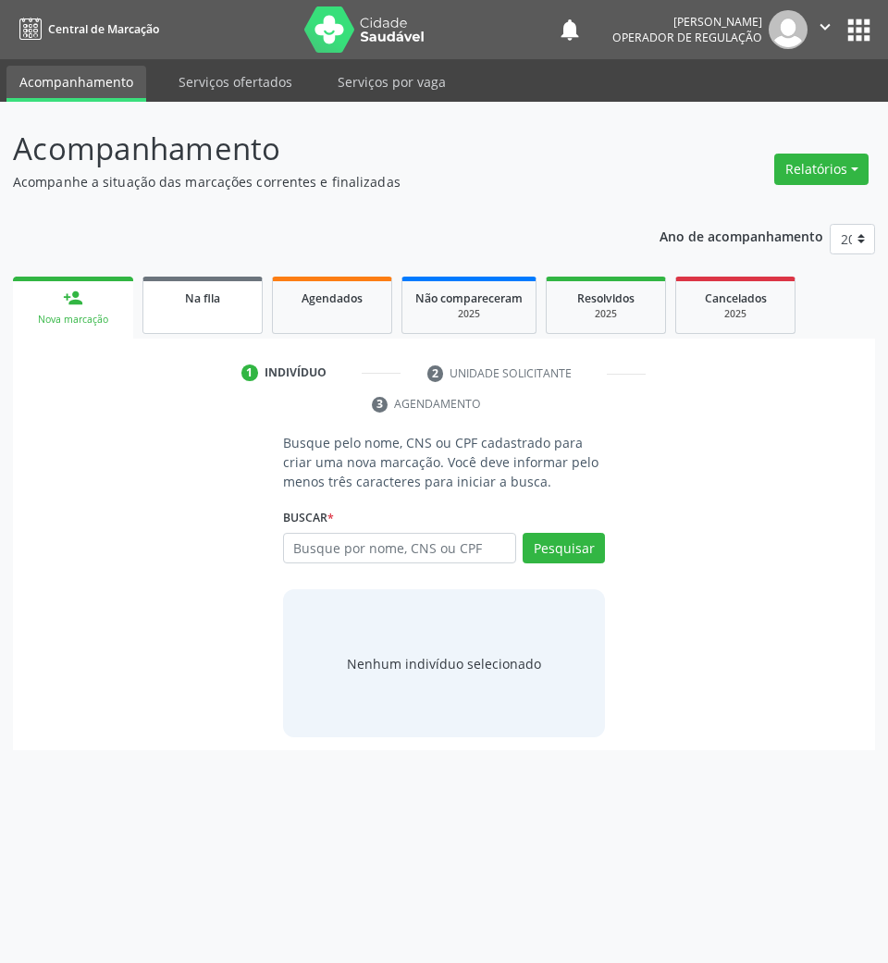
click at [180, 302] on div "Na fila" at bounding box center [202, 297] width 93 height 19
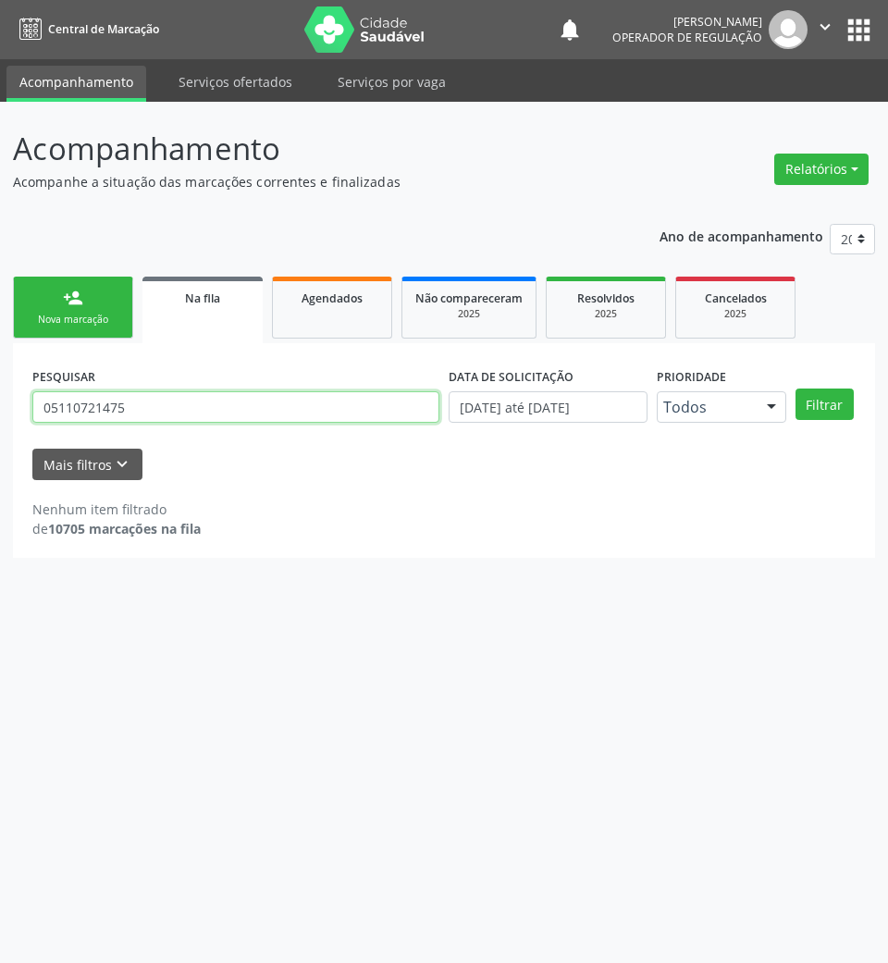
click at [170, 402] on input "05110721475" at bounding box center [235, 406] width 407 height 31
type input "706204087501363"
click at [796, 389] on button "Filtrar" at bounding box center [825, 404] width 58 height 31
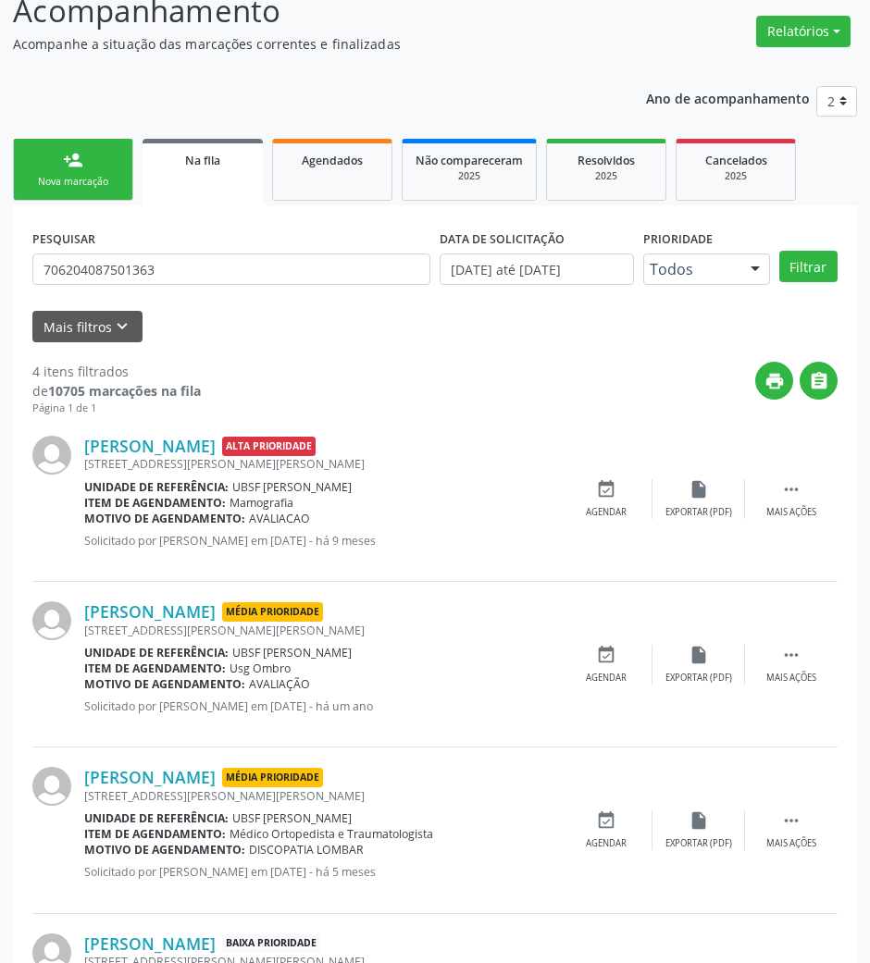
scroll to position [286, 0]
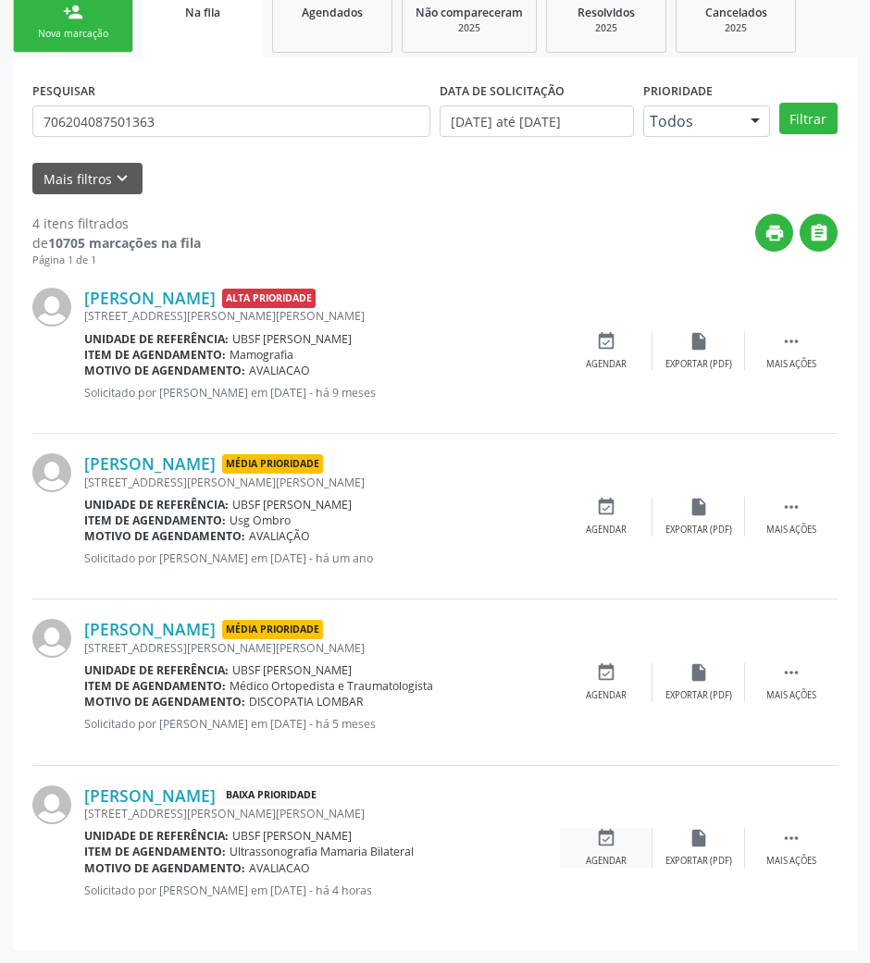
click at [623, 863] on div "Agendar" at bounding box center [606, 861] width 41 height 13
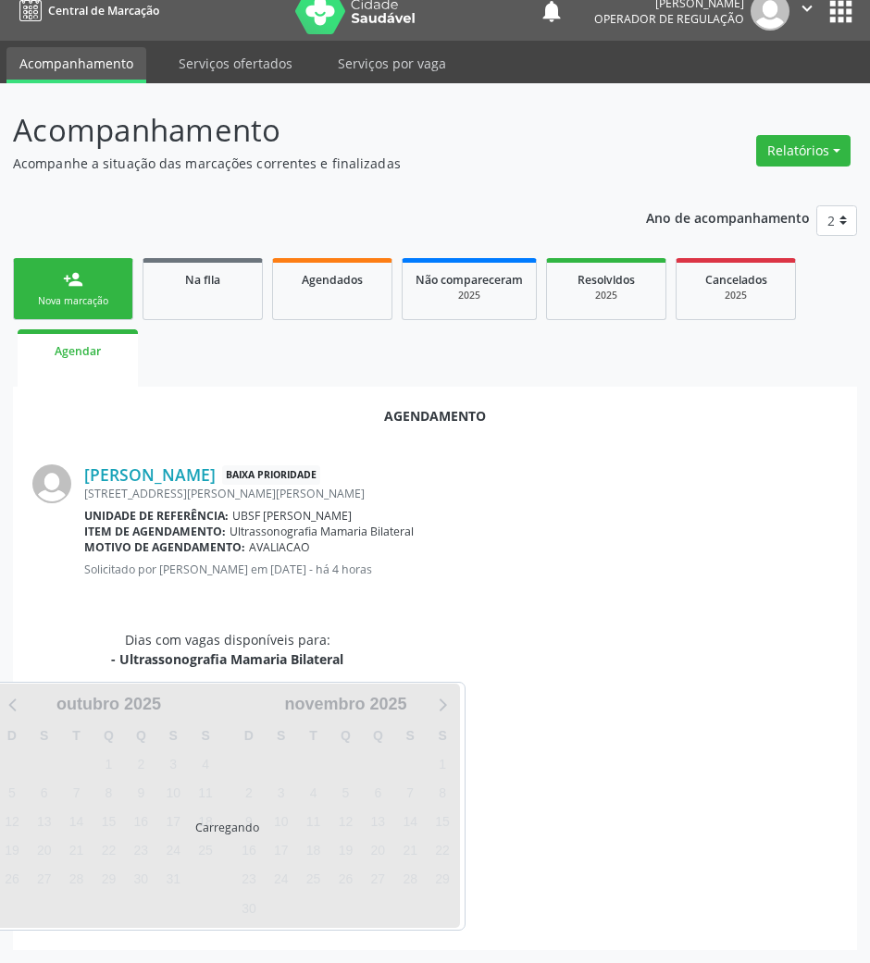
scroll to position [63, 0]
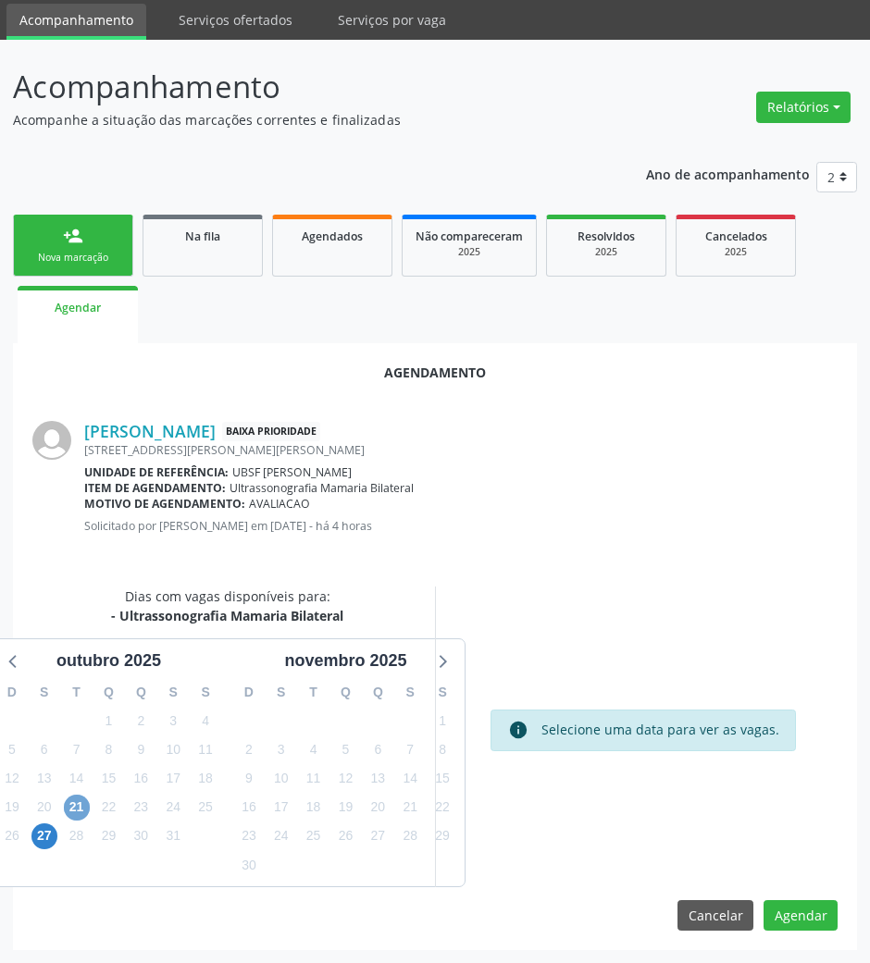
click at [83, 804] on span "21" at bounding box center [77, 808] width 26 height 26
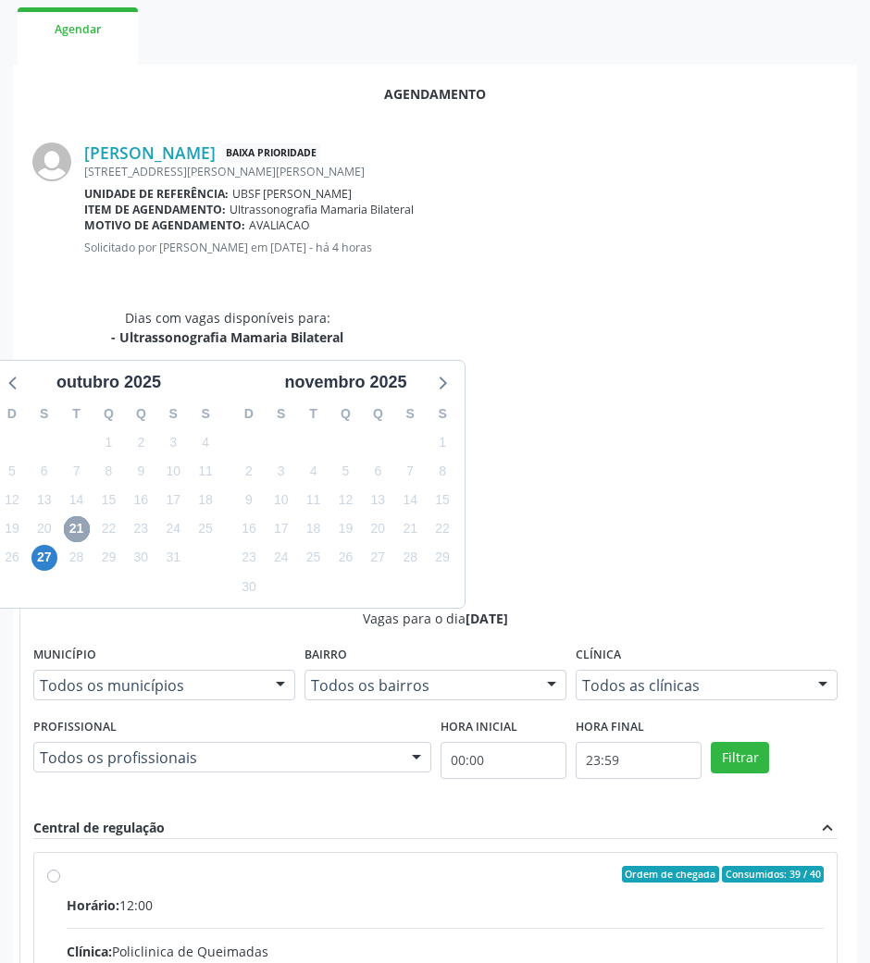
scroll to position [341, 0]
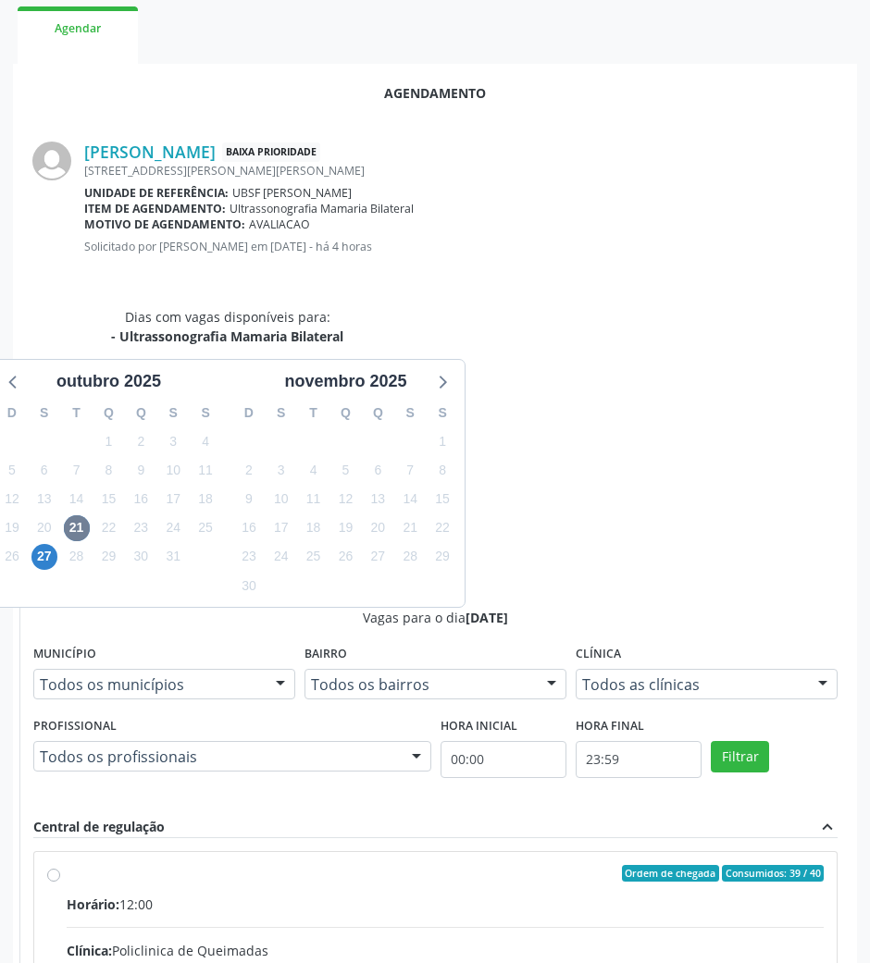
click at [60, 865] on input "Ordem de chegada Consumidos: 39 / 40 Horário: 12:00 Clínica: Policlinica de Que…" at bounding box center [53, 873] width 13 height 17
radio input "true"
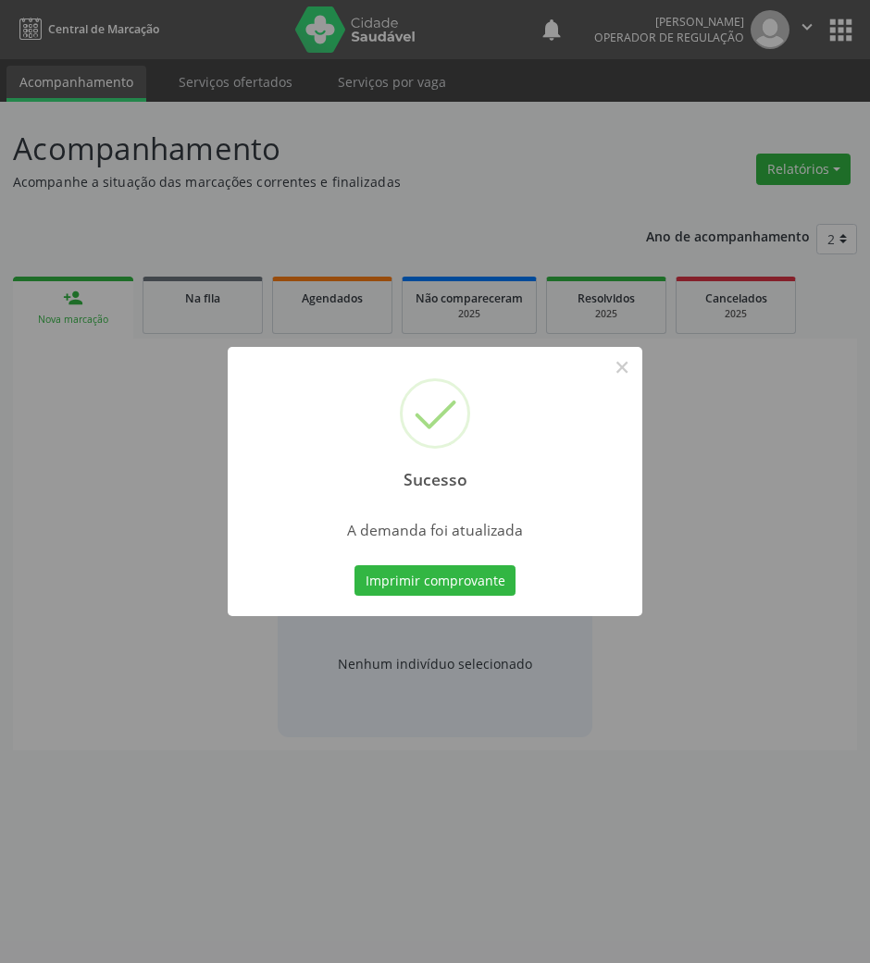
scroll to position [0, 0]
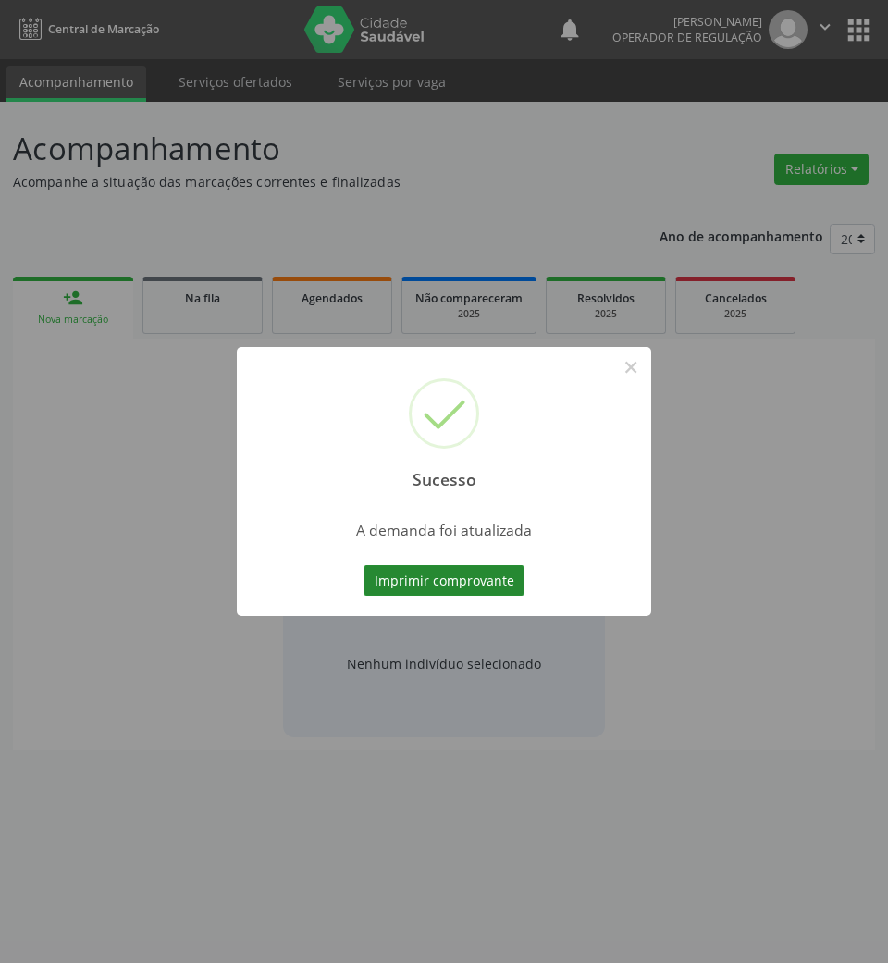
click at [498, 579] on button "Imprimir comprovante" at bounding box center [444, 580] width 161 height 31
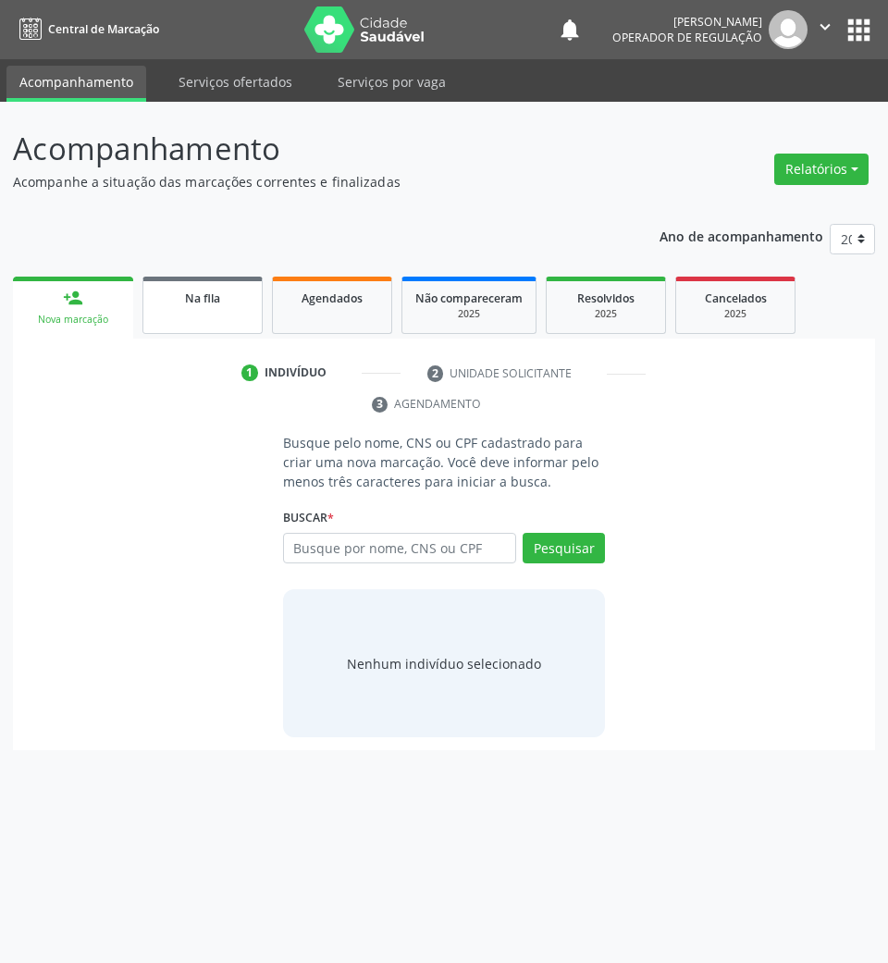
click at [217, 307] on link "Na fila" at bounding box center [202, 305] width 120 height 57
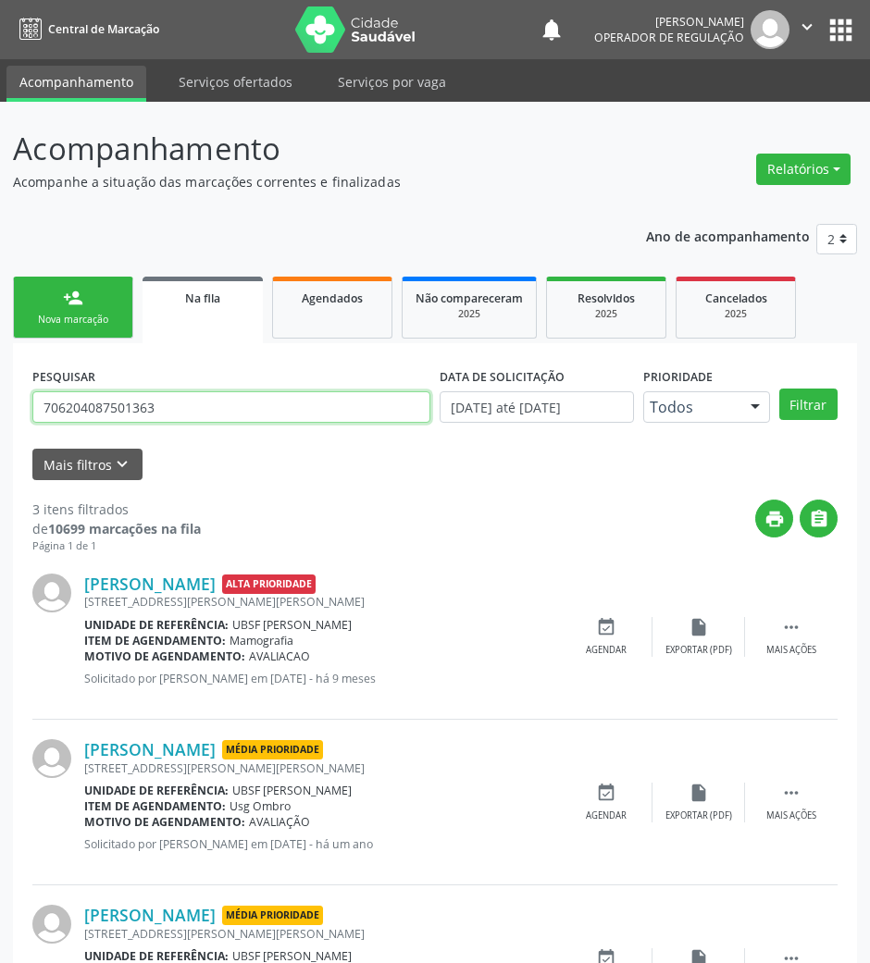
click at [189, 400] on input "706204087501363" at bounding box center [231, 406] width 398 height 31
type input "70470871269"
click at [779, 389] on button "Filtrar" at bounding box center [808, 404] width 58 height 31
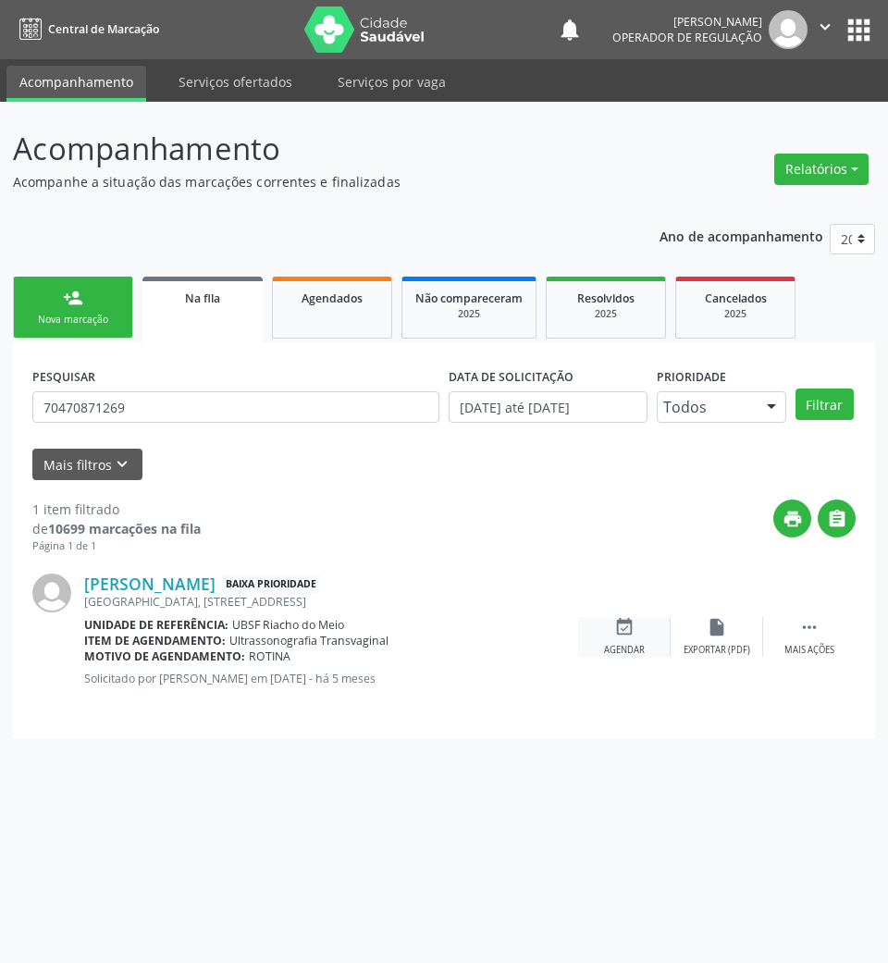
click at [609, 630] on div "event_available Agendar" at bounding box center [624, 637] width 93 height 40
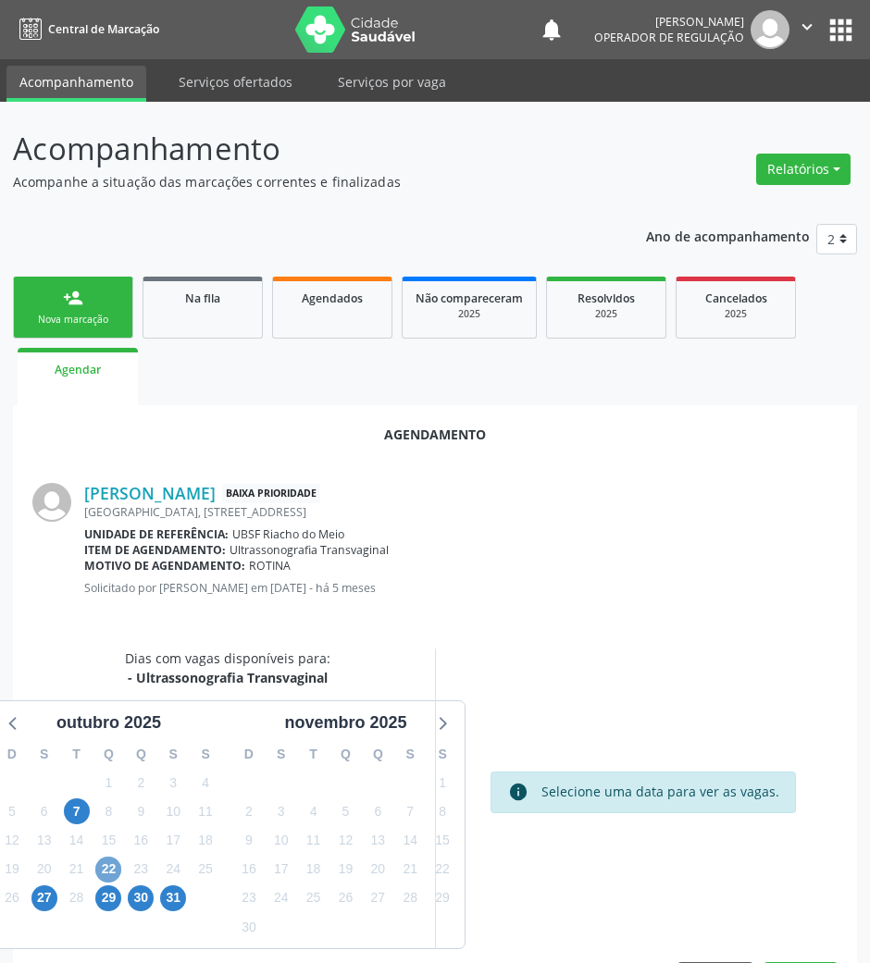
click at [104, 875] on span "22" at bounding box center [108, 870] width 26 height 26
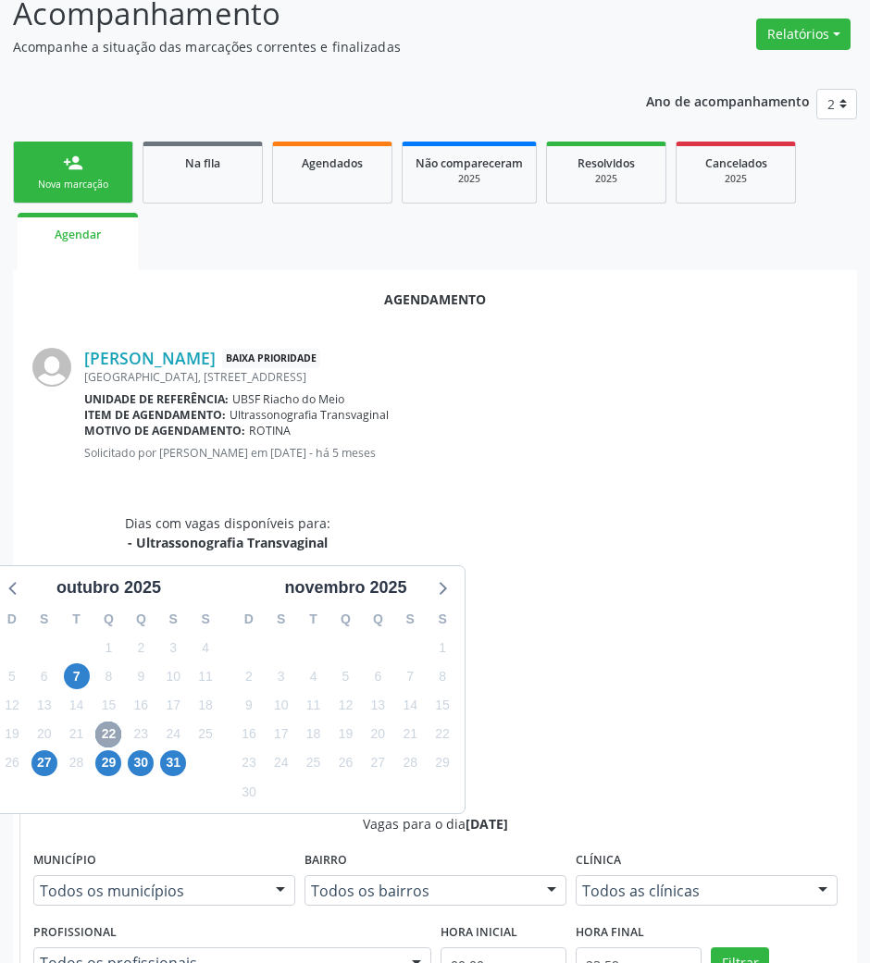
scroll to position [370, 0]
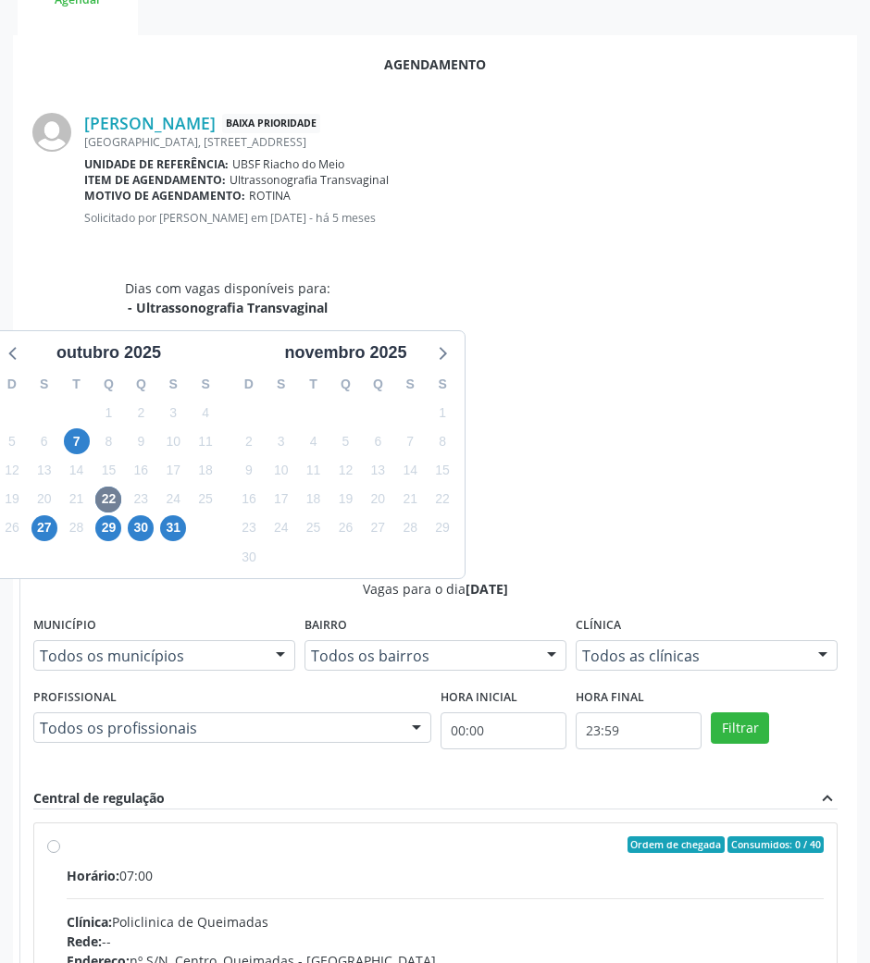
click at [60, 836] on input "Ordem de chegada Consumidos: 0 / 40 Horário: 07:00 Clínica: Policlinica de Quei…" at bounding box center [53, 844] width 13 height 17
radio input "true"
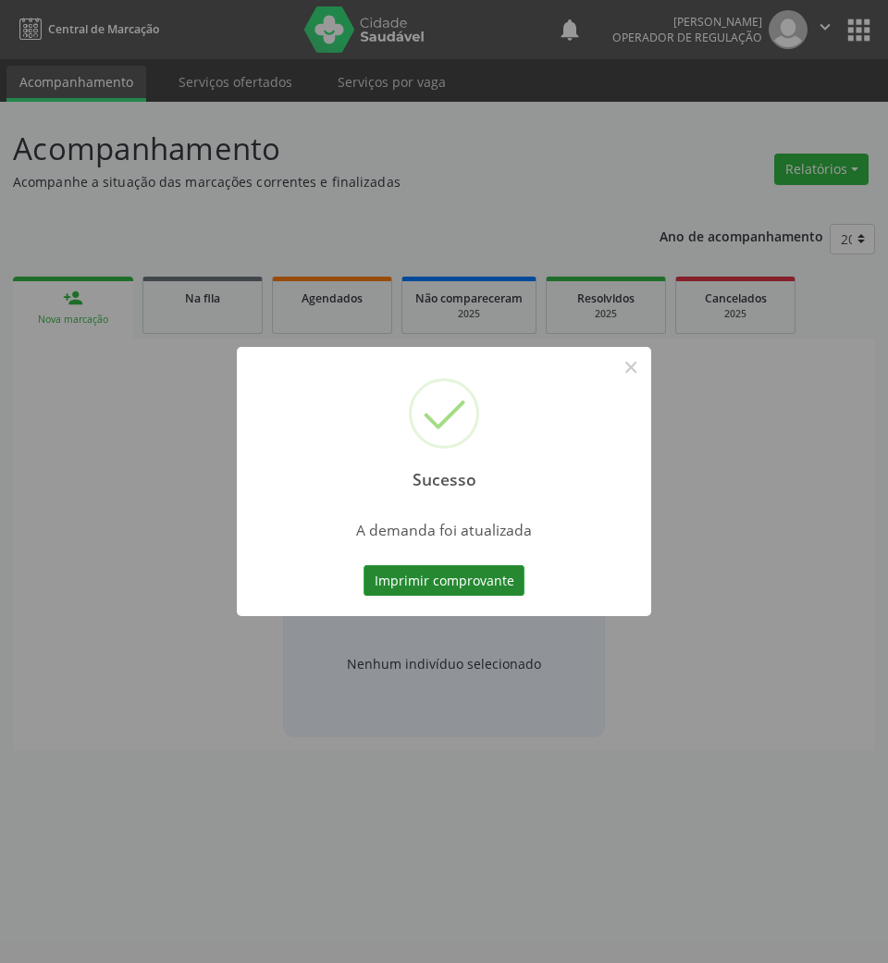
click at [437, 587] on button "Imprimir comprovante" at bounding box center [444, 580] width 161 height 31
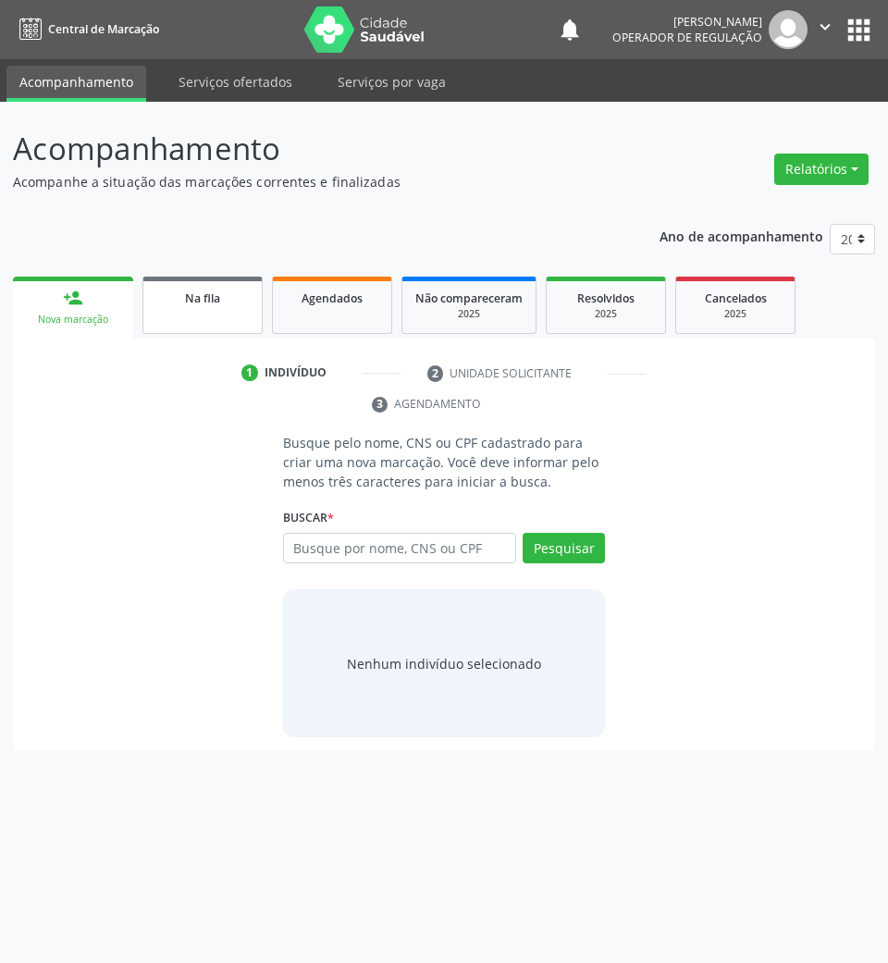
click at [192, 322] on link "Na fila" at bounding box center [202, 305] width 120 height 57
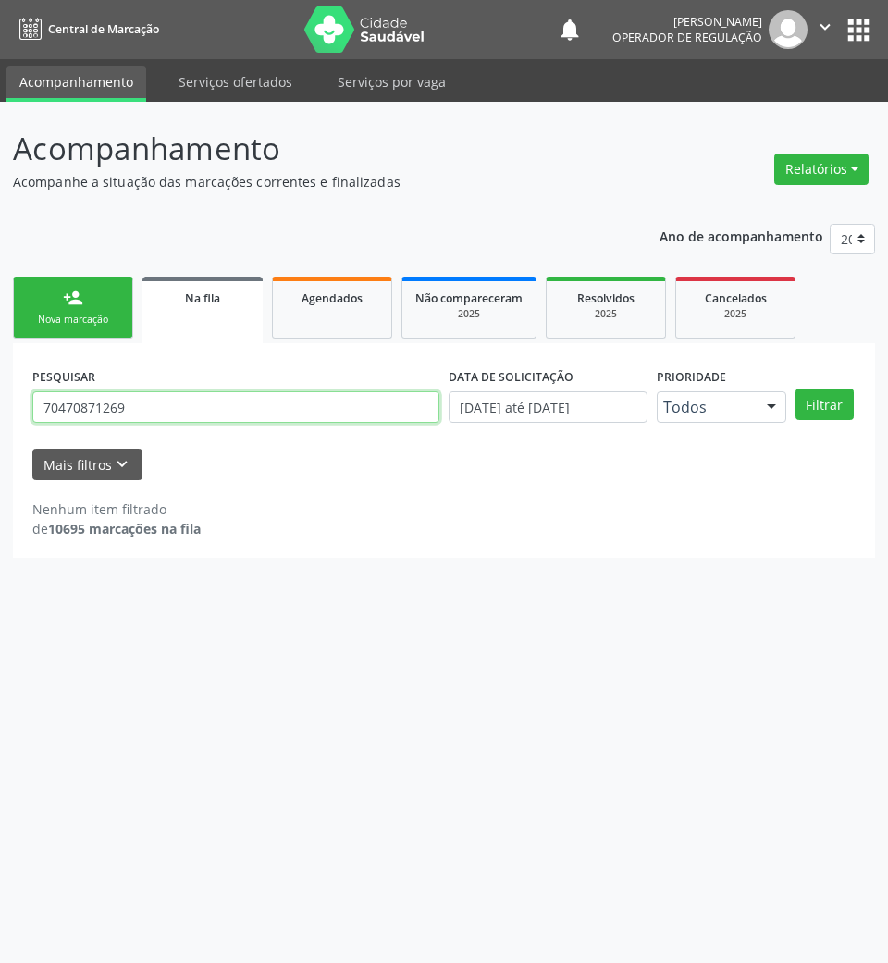
click at [153, 396] on input "70470871269" at bounding box center [235, 406] width 407 height 31
click at [131, 404] on input "70470871269" at bounding box center [235, 406] width 407 height 31
type input "704800524798249"
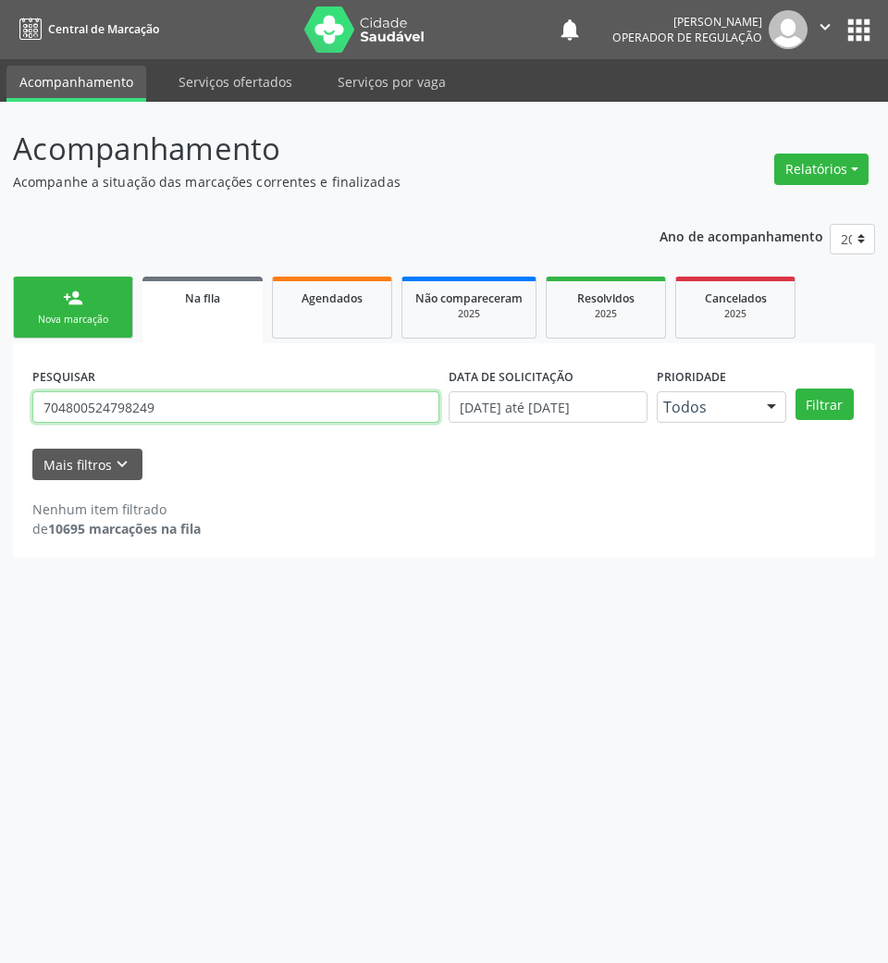
click at [796, 389] on button "Filtrar" at bounding box center [825, 404] width 58 height 31
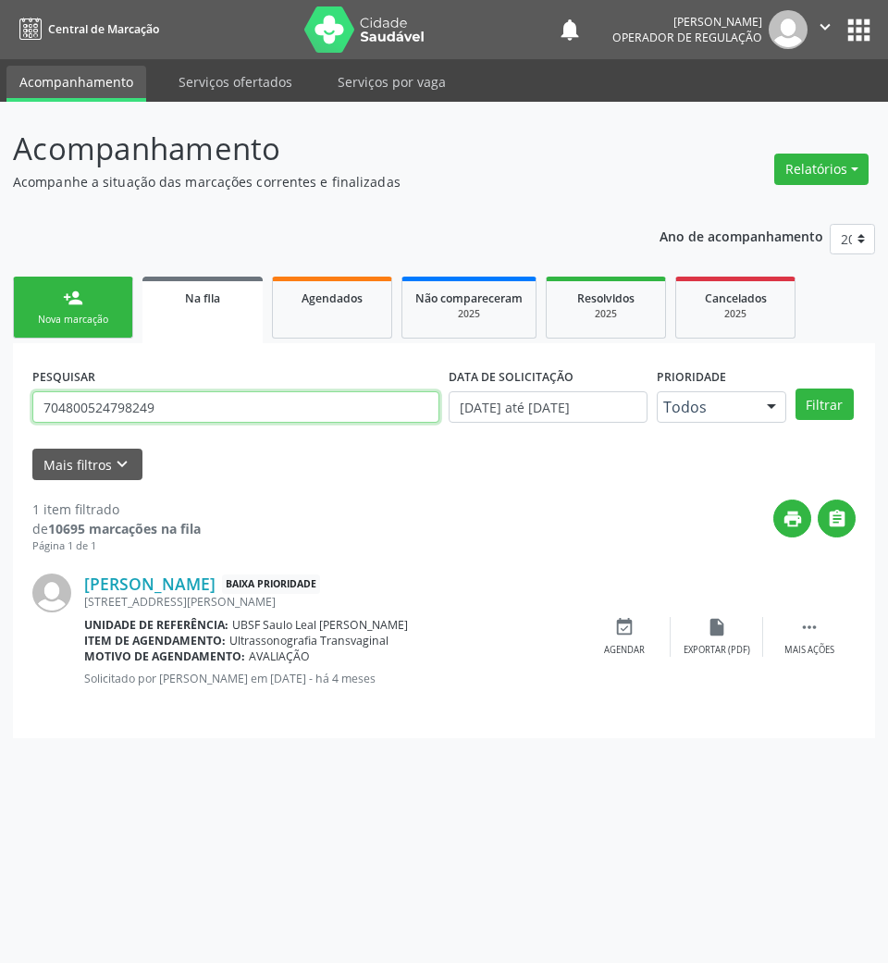
click at [148, 407] on input "704800524798249" at bounding box center [235, 406] width 407 height 31
click at [618, 630] on icon "event_available" at bounding box center [624, 627] width 20 height 20
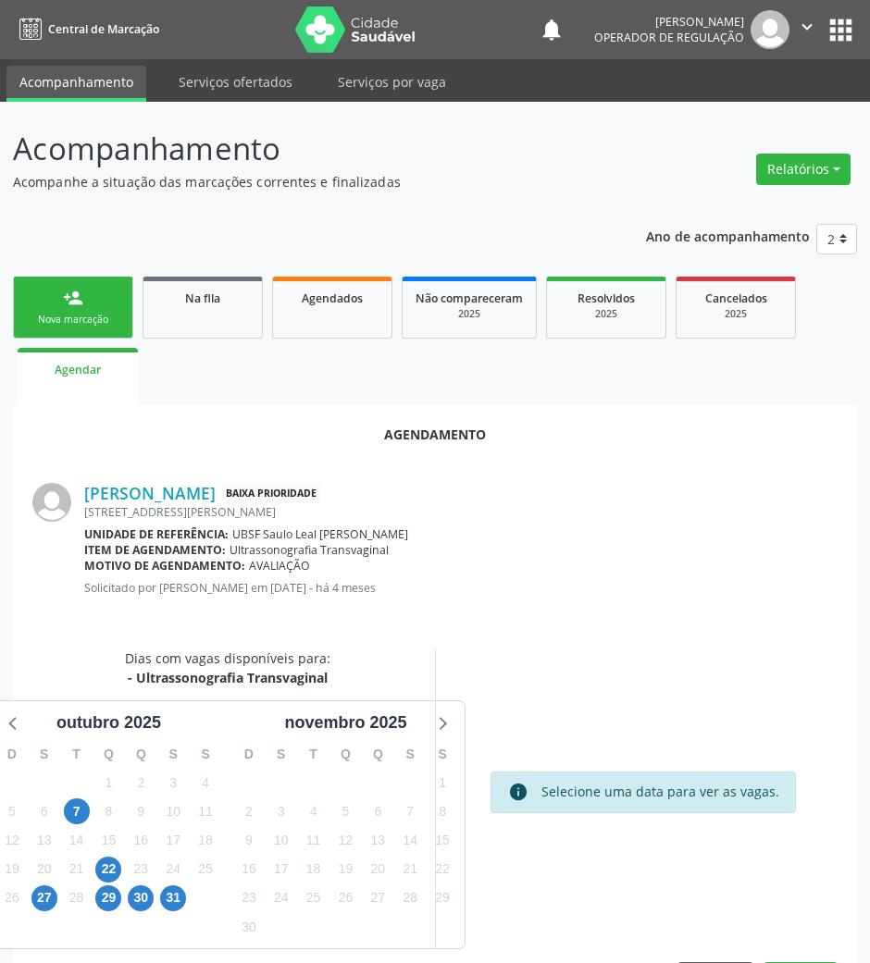
click at [125, 864] on div "23" at bounding box center [141, 869] width 32 height 29
click at [113, 863] on span "22" at bounding box center [108, 870] width 26 height 26
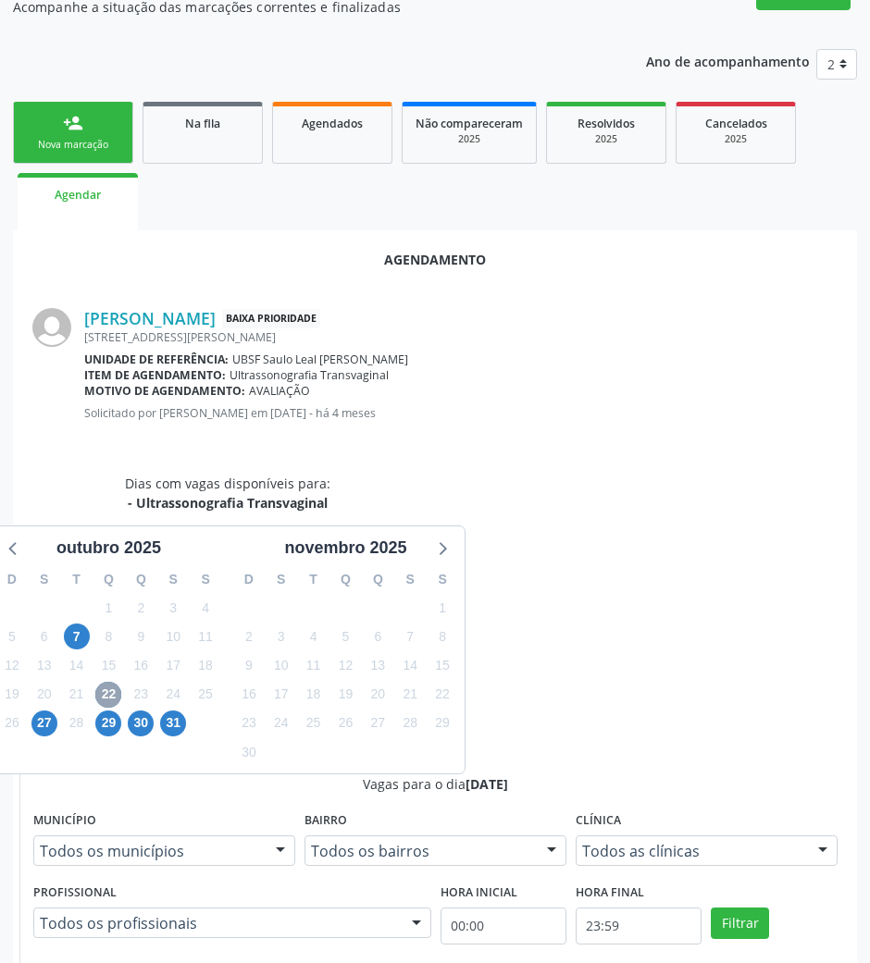
scroll to position [372, 0]
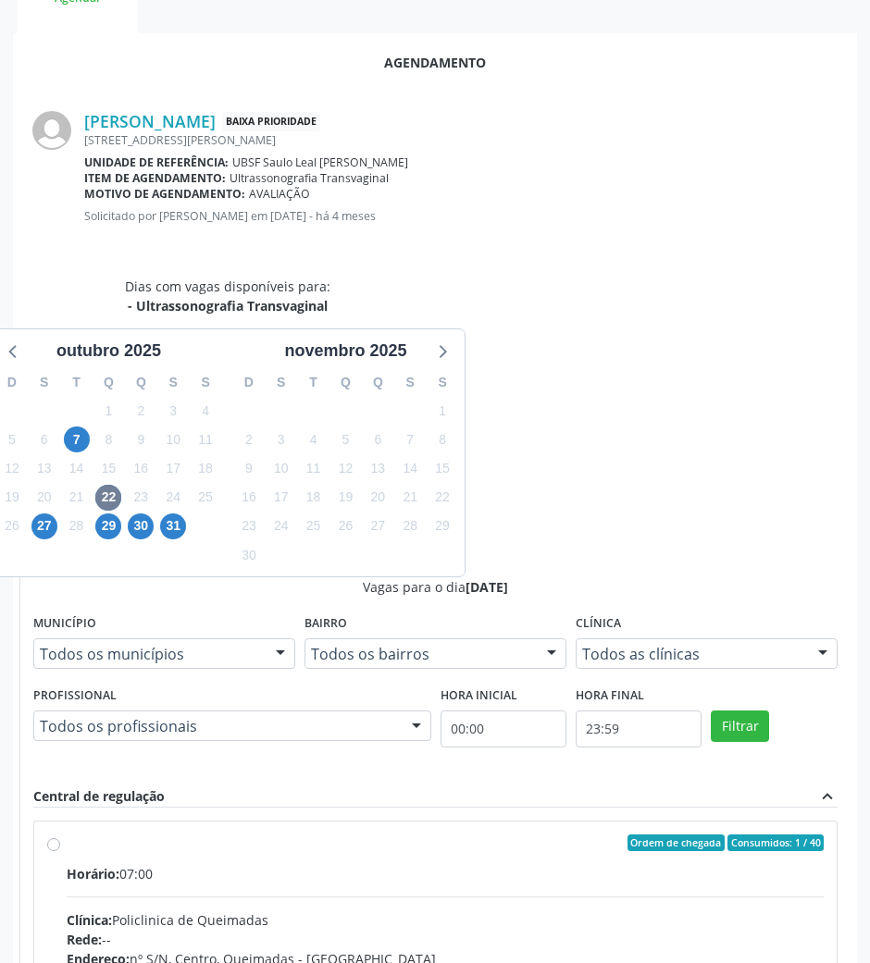
click at [681, 949] on div "Endereço: nº S/N, Centro, Queimadas - [GEOGRAPHIC_DATA]" at bounding box center [445, 958] width 757 height 19
click at [60, 835] on input "Ordem de chegada Consumidos: 1 / 40 Horário: 07:00 Clínica: Policlinica de Quei…" at bounding box center [53, 843] width 13 height 17
radio input "true"
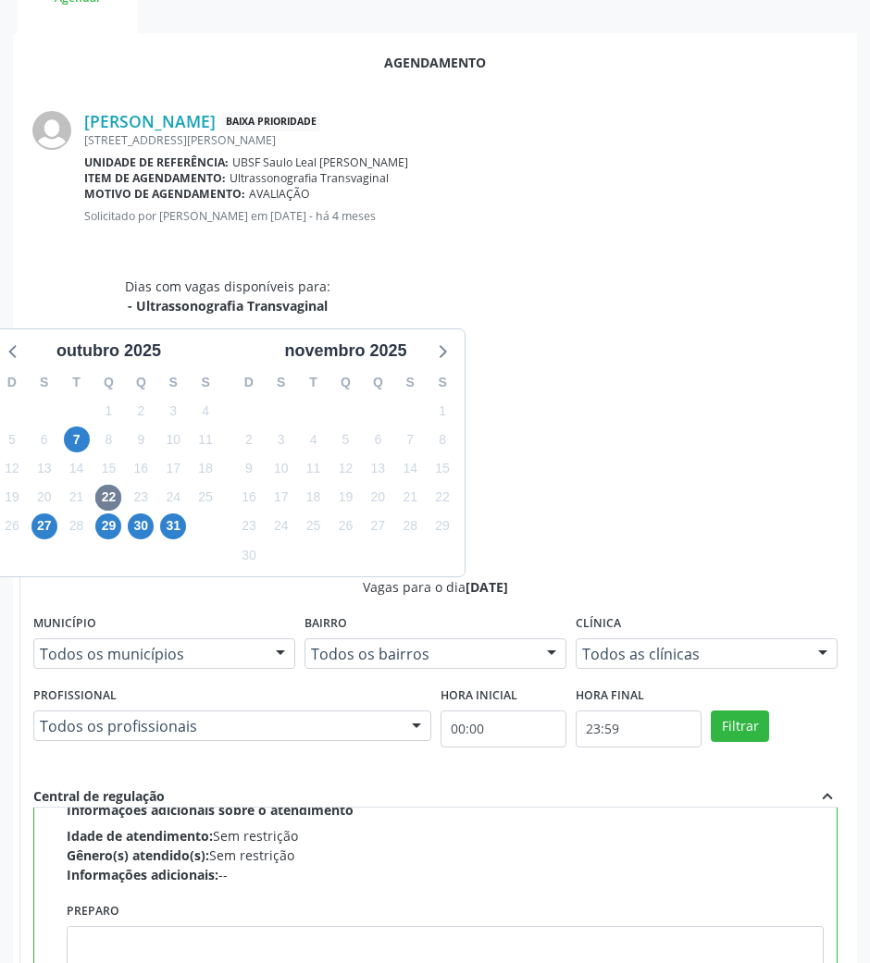
scroll to position [419, 0]
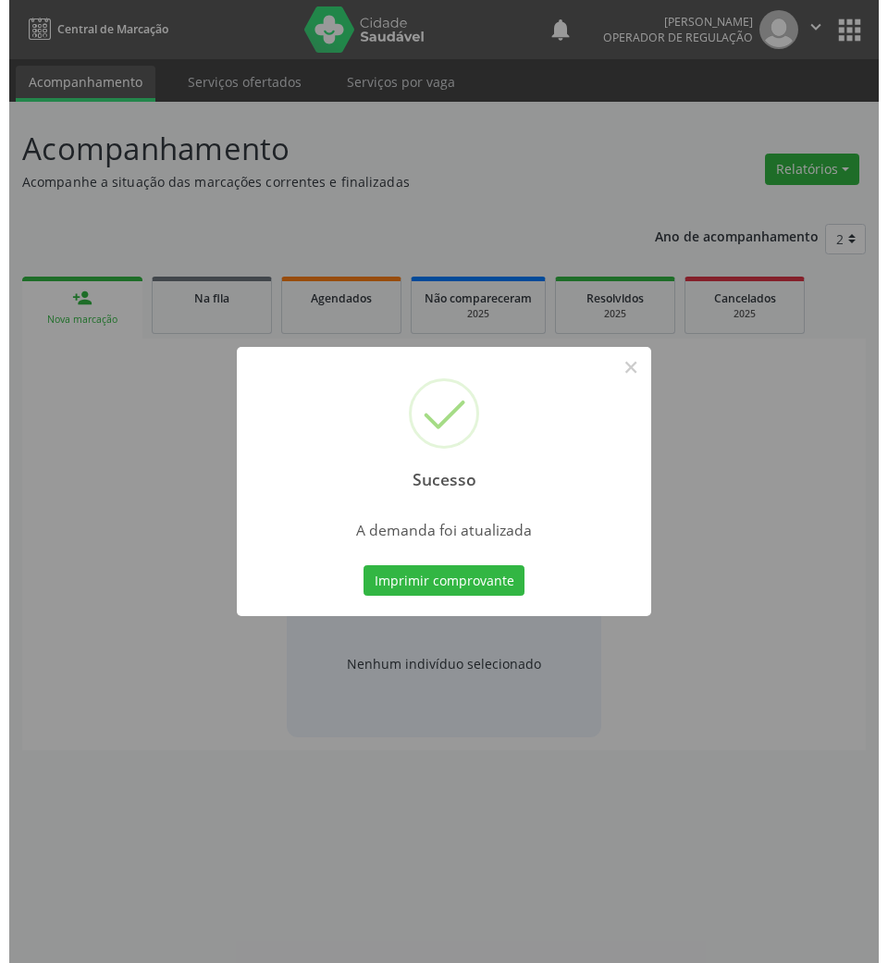
scroll to position [0, 0]
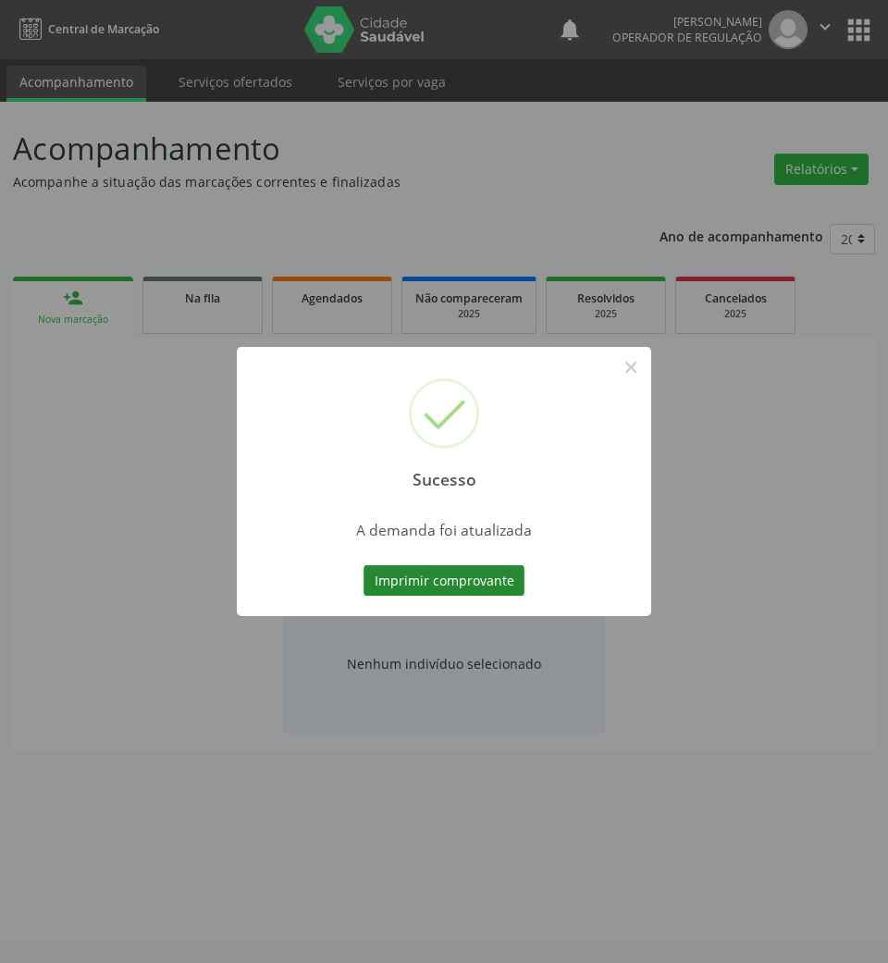
click at [474, 587] on button "Imprimir comprovante" at bounding box center [444, 580] width 161 height 31
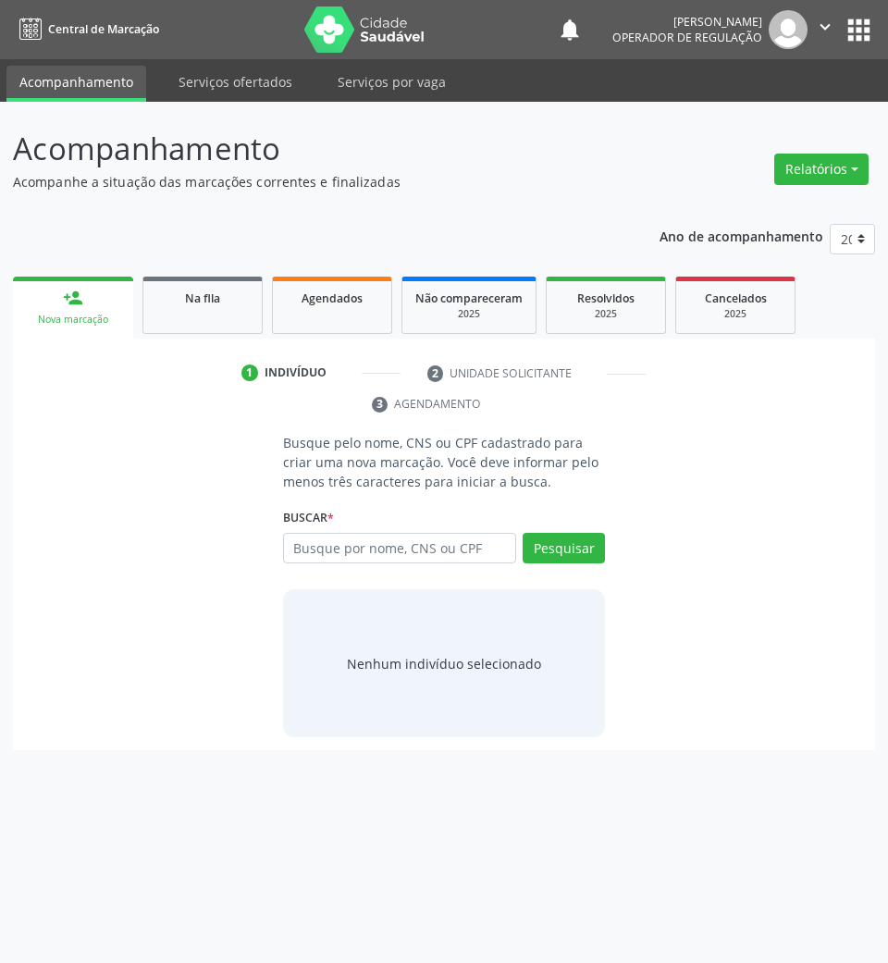
click at [859, 33] on button "apps" at bounding box center [859, 30] width 32 height 32
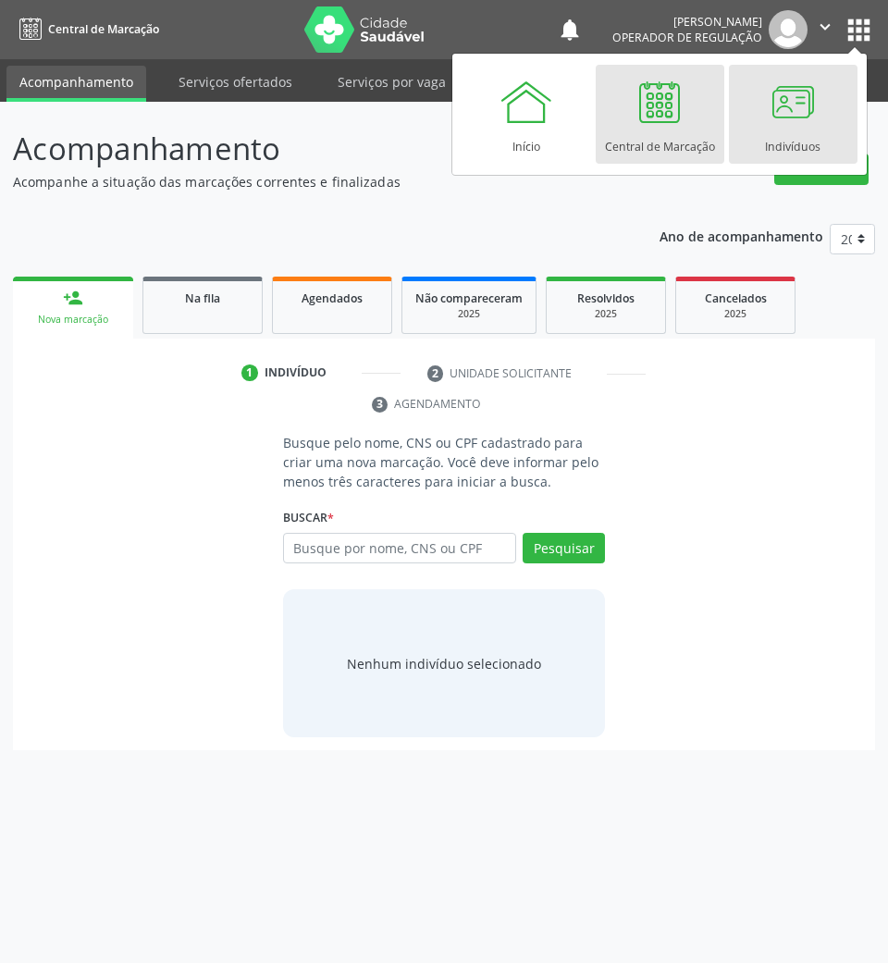
click at [794, 126] on div at bounding box center [793, 102] width 56 height 56
